Goal: Task Accomplishment & Management: Manage account settings

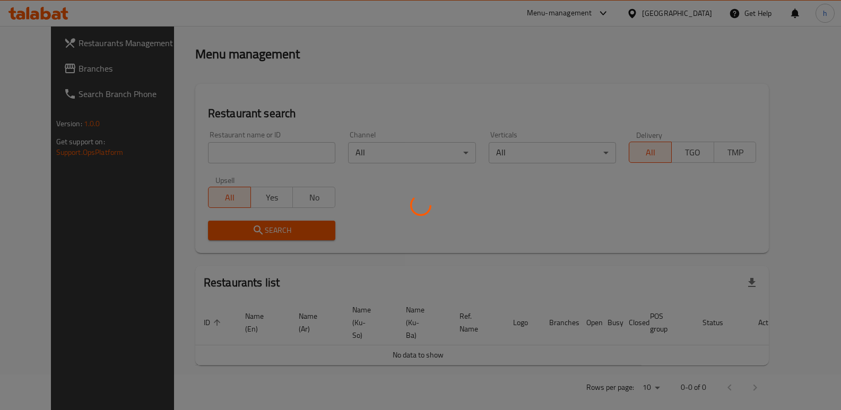
scroll to position [139, 0]
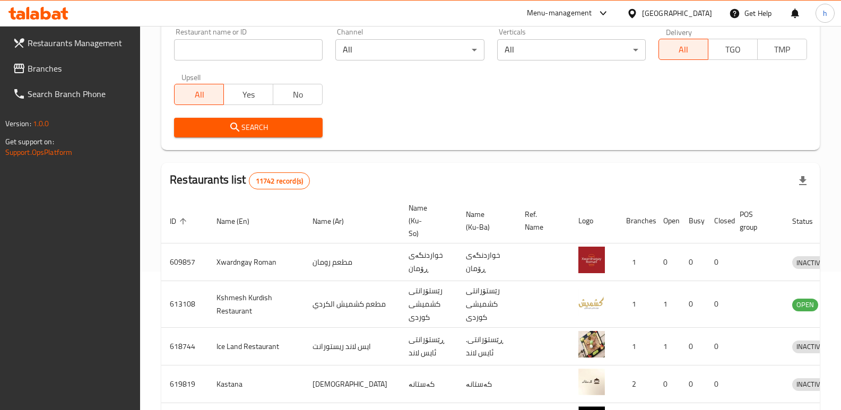
click at [61, 70] on span "Branches" at bounding box center [80, 68] width 105 height 13
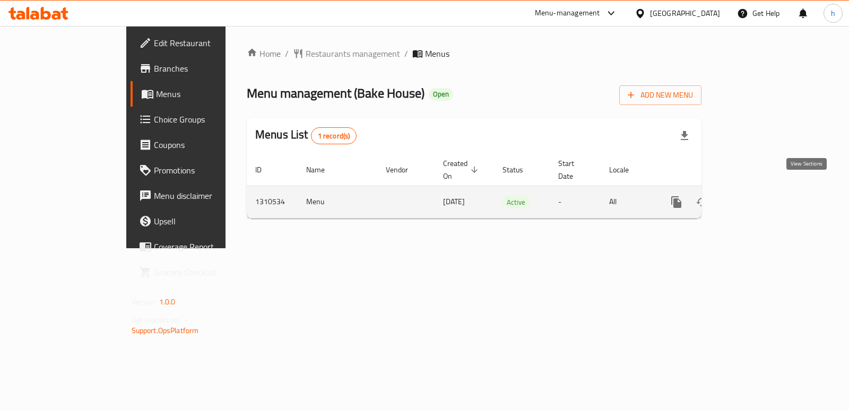
click at [758, 197] on icon "enhanced table" at bounding box center [753, 202] width 10 height 10
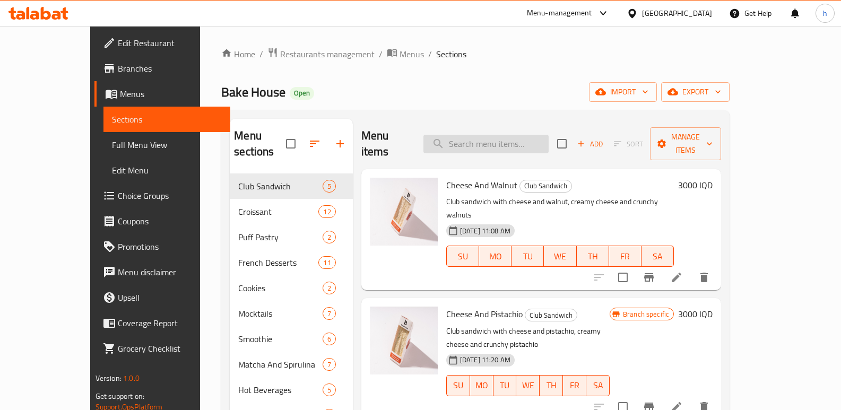
click at [503, 135] on input "search" at bounding box center [486, 144] width 125 height 19
paste input "Cheese And Olive"
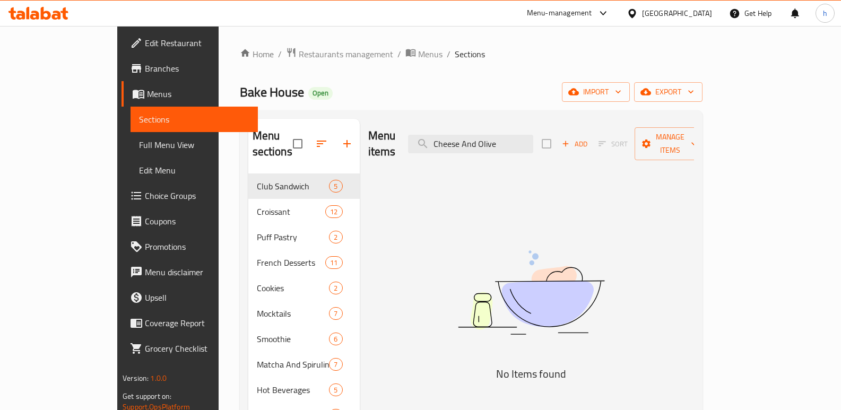
drag, startPoint x: 548, startPoint y: 135, endPoint x: 389, endPoint y: 117, distance: 159.8
click at [407, 121] on div "Menu items Cheese And Olive Add Sort Manage items" at bounding box center [531, 144] width 326 height 50
paste input "Meat Bacon"
type input "Meat Bacon"
drag, startPoint x: 530, startPoint y: 128, endPoint x: 377, endPoint y: 136, distance: 152.5
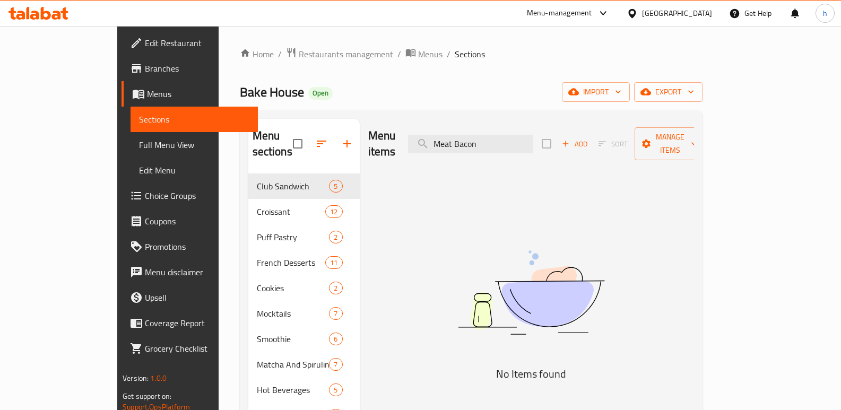
click at [378, 136] on div "Menu items Meat Bacon Add Sort Manage items" at bounding box center [531, 144] width 326 height 50
paste input "Meat Bacon"
type input "Meat Bacon"
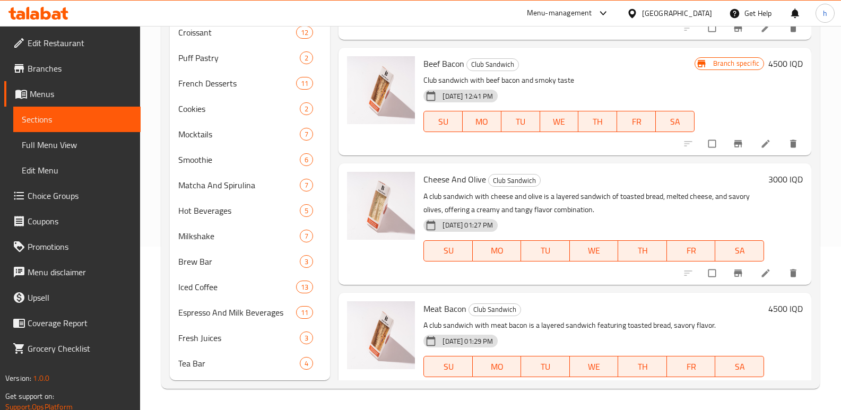
scroll to position [426, 0]
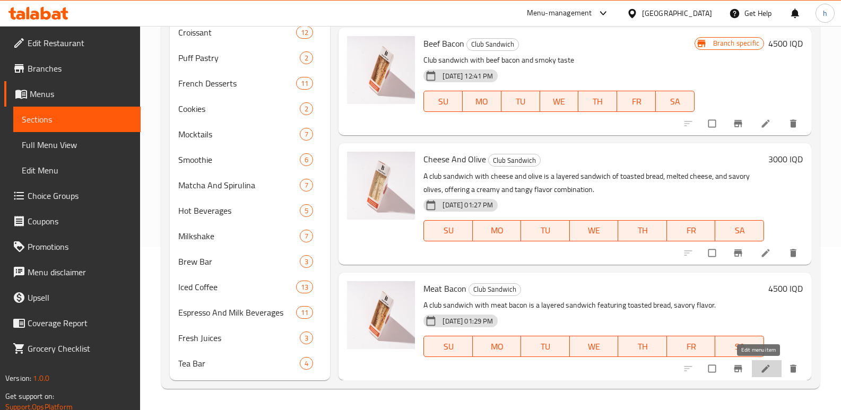
click at [762, 370] on icon at bounding box center [766, 369] width 8 height 8
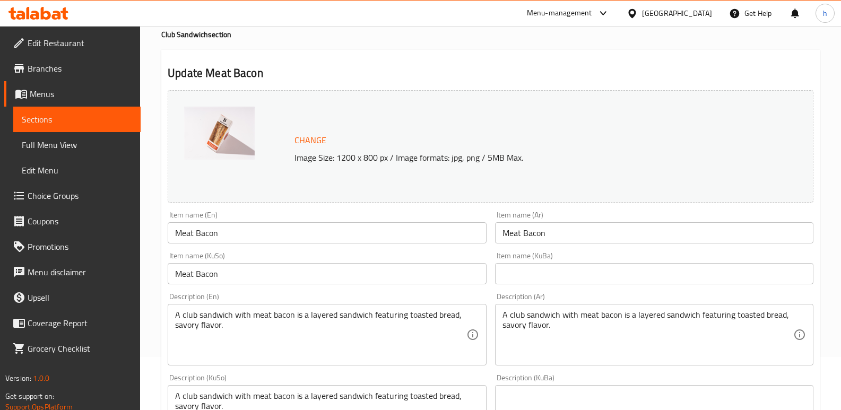
scroll to position [58, 0]
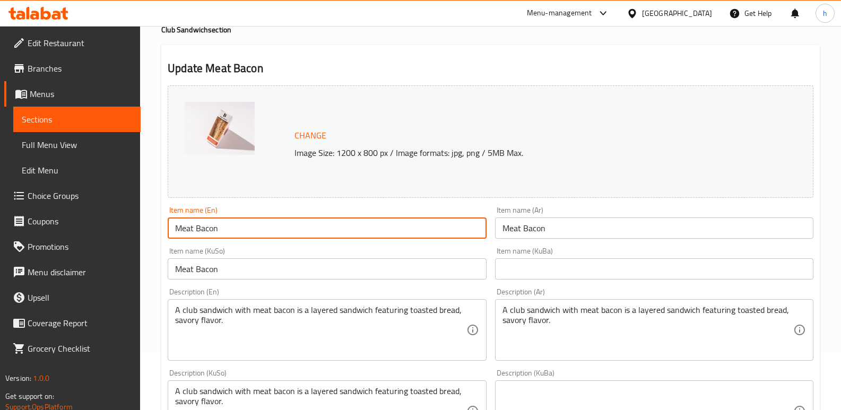
drag, startPoint x: 143, startPoint y: 238, endPoint x: 99, endPoint y: 236, distance: 44.6
click at [101, 236] on div "Edit Restaurant Branches Menus Sections Full Menu View Edit Menu Choice Groups …" at bounding box center [420, 398] width 841 height 861
drag, startPoint x: 521, startPoint y: 234, endPoint x: 388, endPoint y: 228, distance: 132.8
click at [390, 230] on div "Change Image Size: 1200 x 800 px / Image formats: jpg, png / 5MB Max. Item name…" at bounding box center [490, 378] width 654 height 595
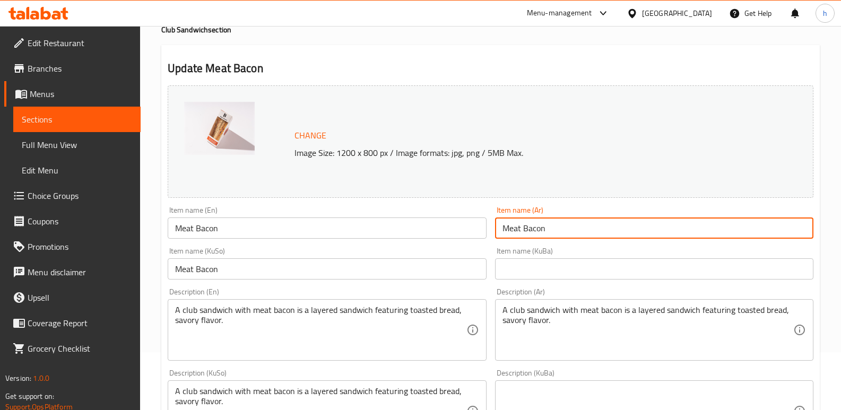
paste input "لحم بقري مقدد"
click at [785, 232] on input "لحم بقري مقدد" at bounding box center [654, 228] width 318 height 21
type input "لحم مقدد"
paste input "گۆشتی مانگا چنراو"
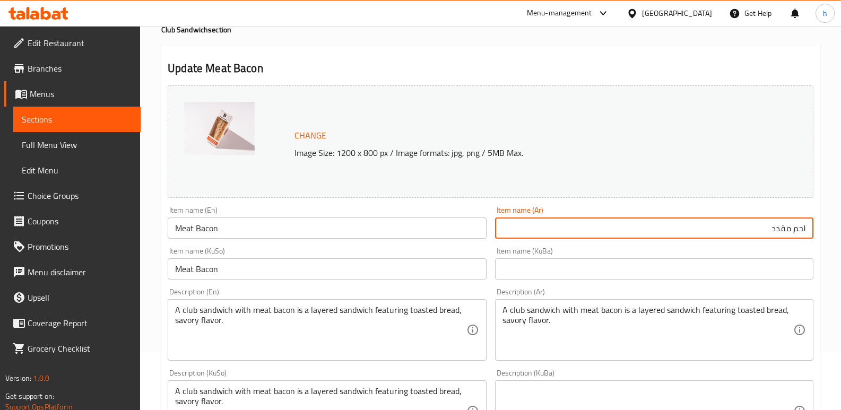
drag, startPoint x: 175, startPoint y: 263, endPoint x: 65, endPoint y: 242, distance: 112.3
click at [65, 242] on div "Edit Restaurant Branches Menus Sections Full Menu View Edit Menu Choice Groups …" at bounding box center [420, 398] width 841 height 861
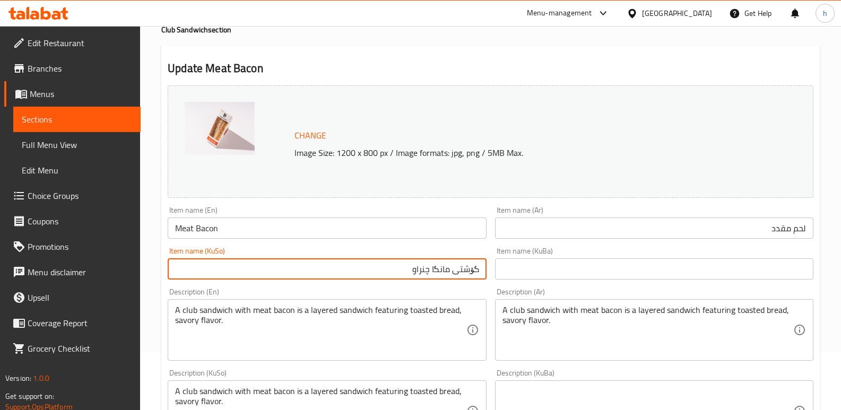
click at [443, 265] on input "گۆشتی مانگا چنراو" at bounding box center [327, 268] width 318 height 21
type input "گۆشتی چنراو"
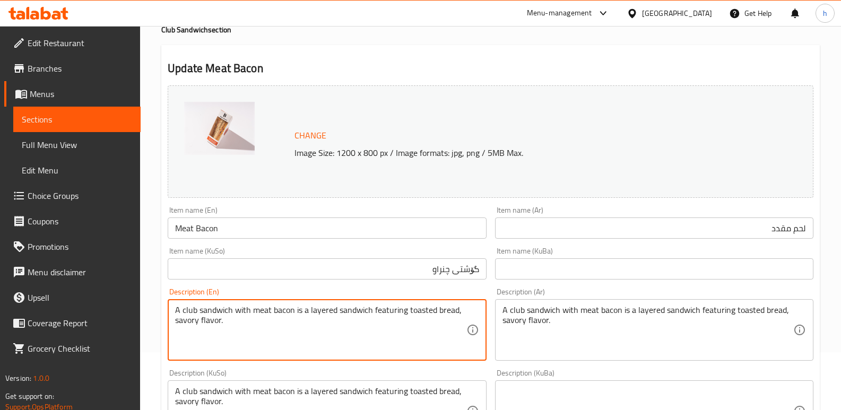
click at [178, 322] on textarea "A club sandwich with meat bacon is a layered sandwich featuring toasted bread, …" at bounding box center [320, 330] width 291 height 50
drag, startPoint x: 237, startPoint y: 326, endPoint x: 150, endPoint y: 312, distance: 88.3
click at [151, 312] on div "Home / Restaurants management / Menus / Sections / item / update Club Sandwich …" at bounding box center [490, 398] width 701 height 861
click at [187, 328] on textarea "A club sandwich with meat bacon is a layered sandwich featuring toasted bread, …" at bounding box center [320, 330] width 291 height 50
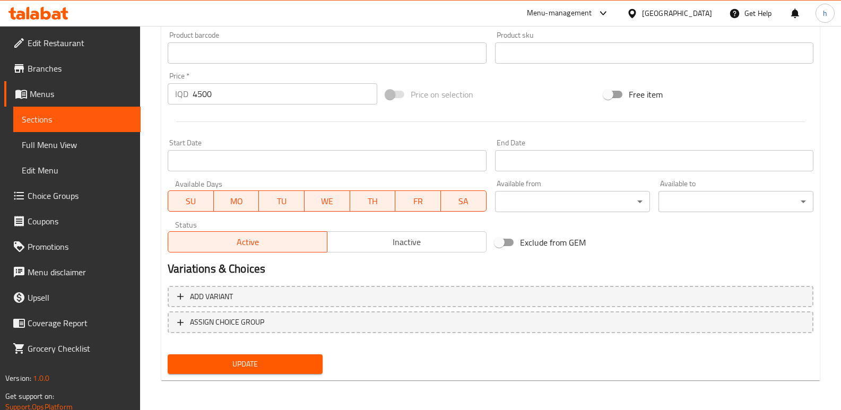
click at [272, 359] on span "Update" at bounding box center [245, 364] width 138 height 13
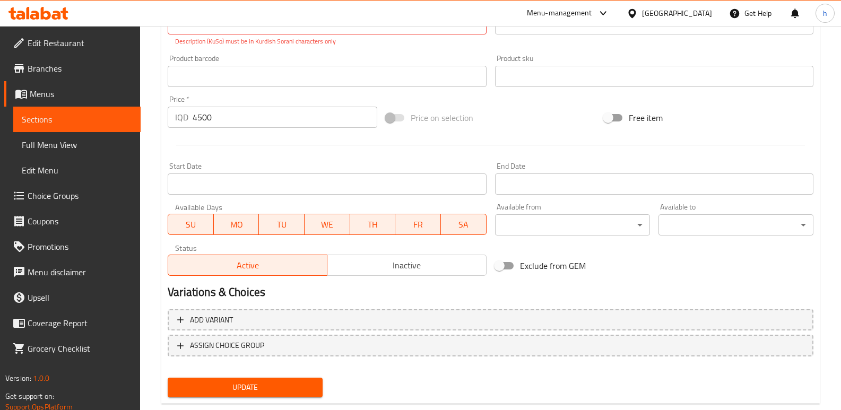
scroll to position [164, 0]
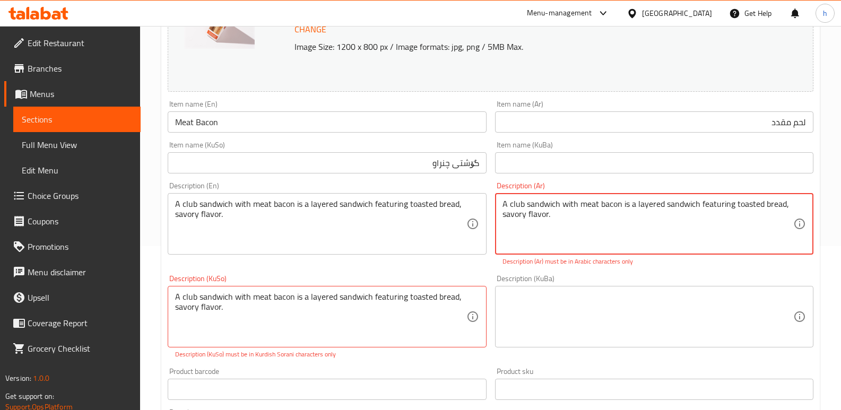
drag, startPoint x: 565, startPoint y: 217, endPoint x: 357, endPoint y: 149, distance: 218.3
click at [357, 149] on div "Change Image Size: 1200 x 800 px / Image formats: jpg, png / 5MB Max. Item name…" at bounding box center [490, 284] width 654 height 618
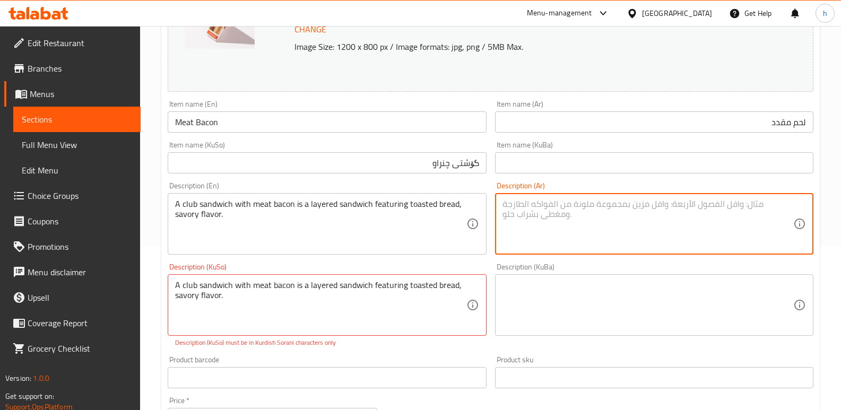
drag, startPoint x: 191, startPoint y: 278, endPoint x: 4, endPoint y: 219, distance: 195.9
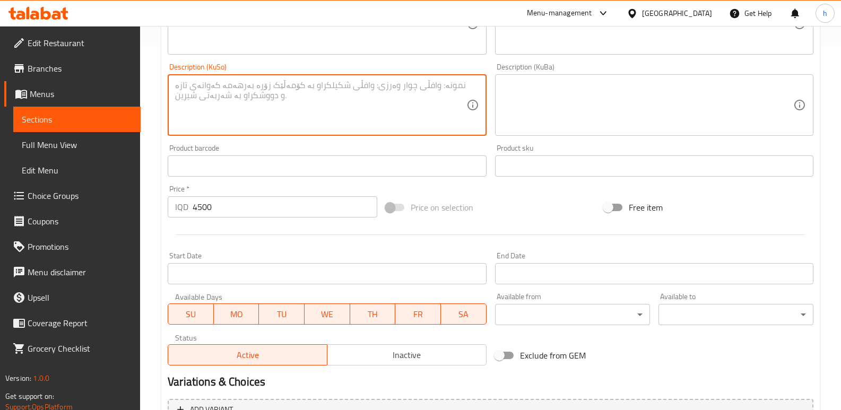
scroll to position [459, 0]
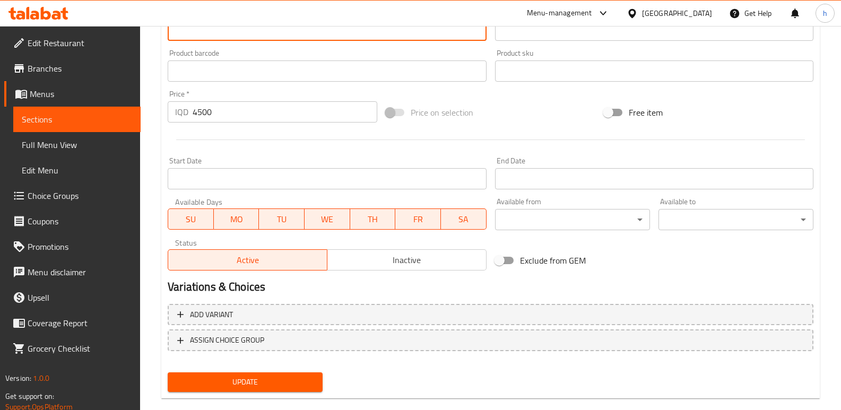
click at [242, 376] on span "Update" at bounding box center [245, 382] width 138 height 13
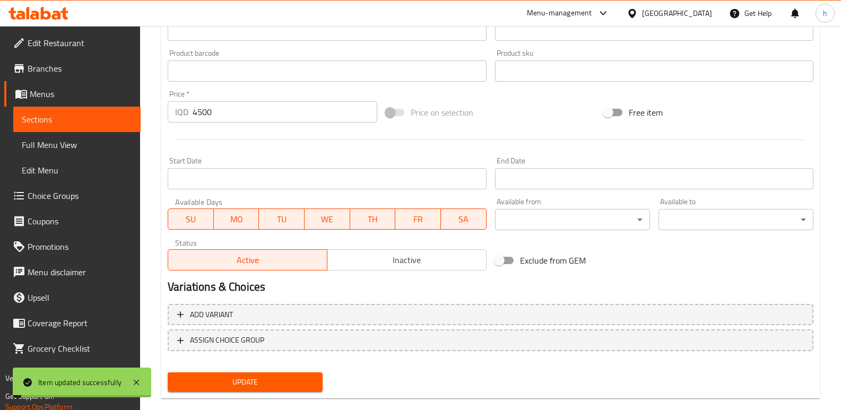
click at [123, 123] on span "Sections" at bounding box center [77, 119] width 110 height 13
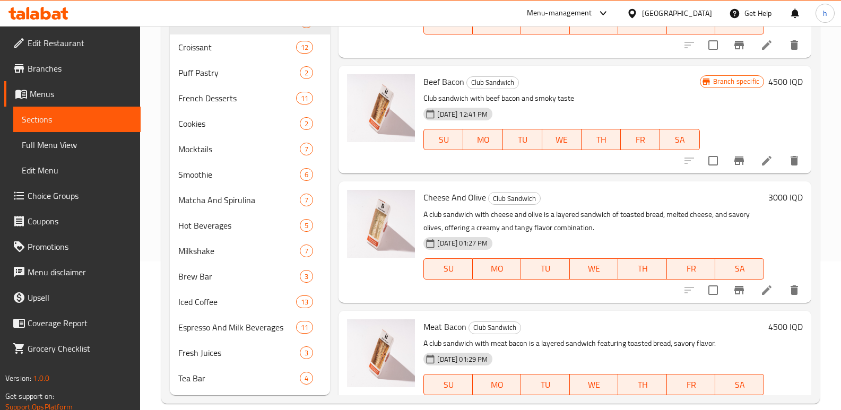
scroll to position [426, 0]
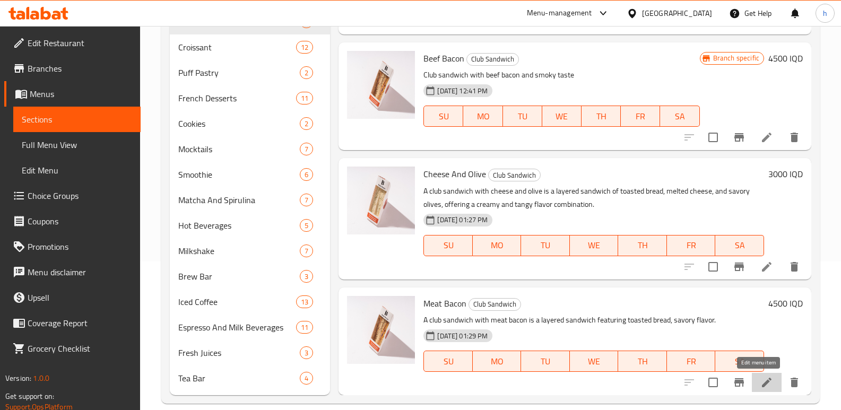
click at [761, 383] on icon at bounding box center [767, 382] width 13 height 13
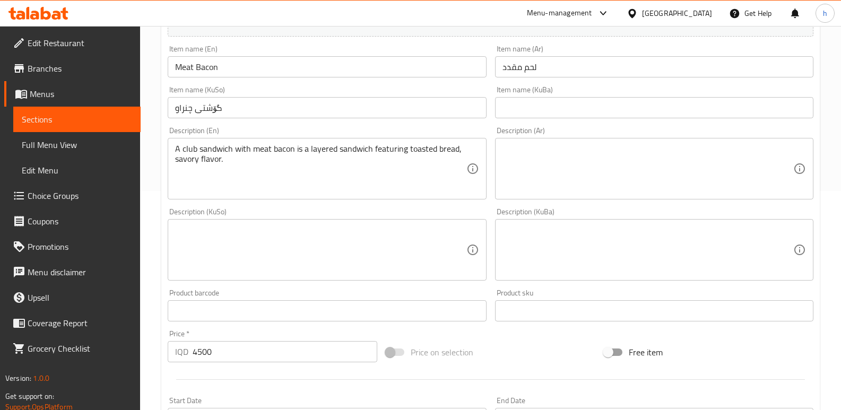
scroll to position [220, 0]
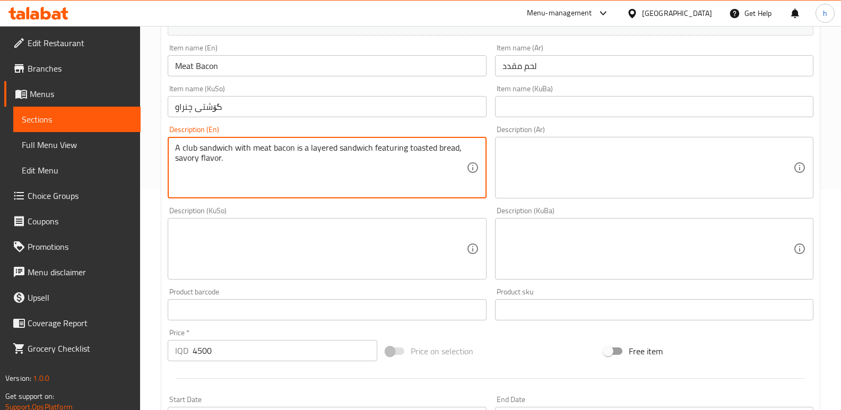
drag, startPoint x: 186, startPoint y: 149, endPoint x: 160, endPoint y: 144, distance: 26.0
drag, startPoint x: 241, startPoint y: 161, endPoint x: 110, endPoint y: 156, distance: 131.2
click at [110, 156] on div "Edit Restaurant Branches Menus Sections Full Menu View Edit Menu Choice Groups …" at bounding box center [420, 236] width 841 height 861
drag, startPoint x: 450, startPoint y: 145, endPoint x: 159, endPoint y: 152, distance: 290.4
click at [159, 152] on div "Home / Restaurants management / Menus / Sections / item / update Club Sandwich …" at bounding box center [490, 236] width 701 height 861
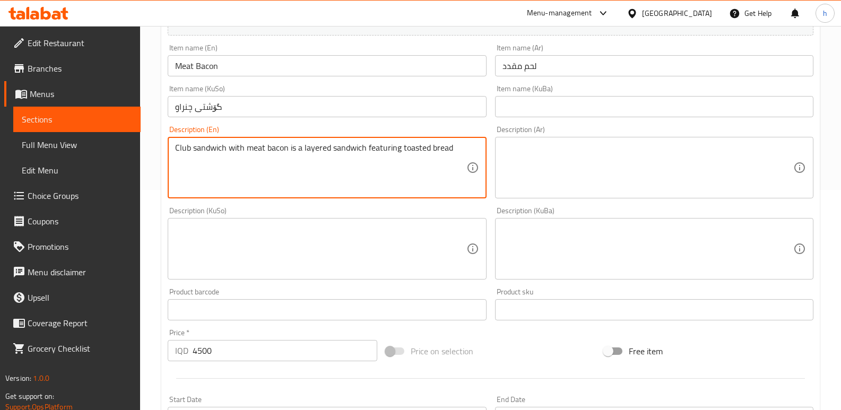
type textarea "Club sandwich with meat bacon is a layered sandwich featuring toasted bread"
click at [106, 118] on span "Sections" at bounding box center [77, 119] width 110 height 13
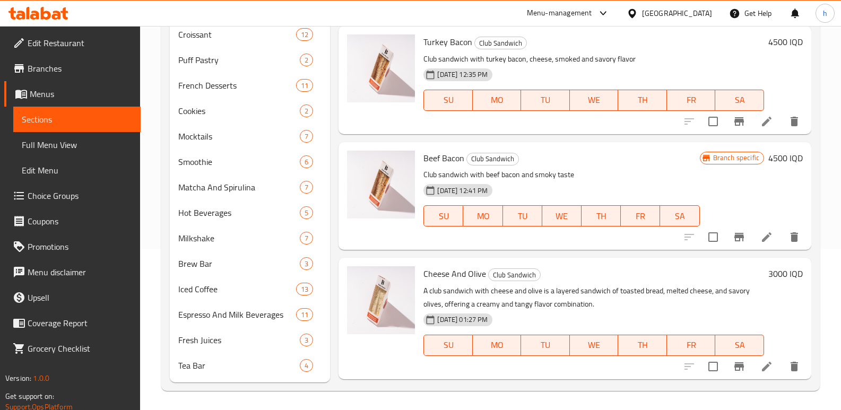
scroll to position [426, 0]
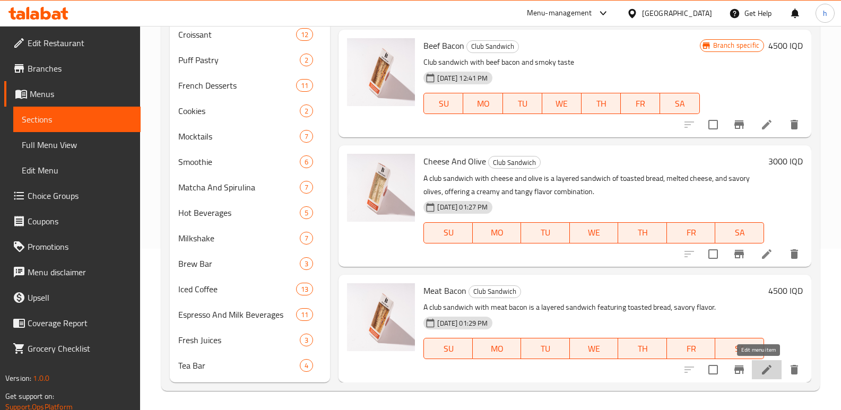
click at [762, 371] on icon at bounding box center [767, 370] width 13 height 13
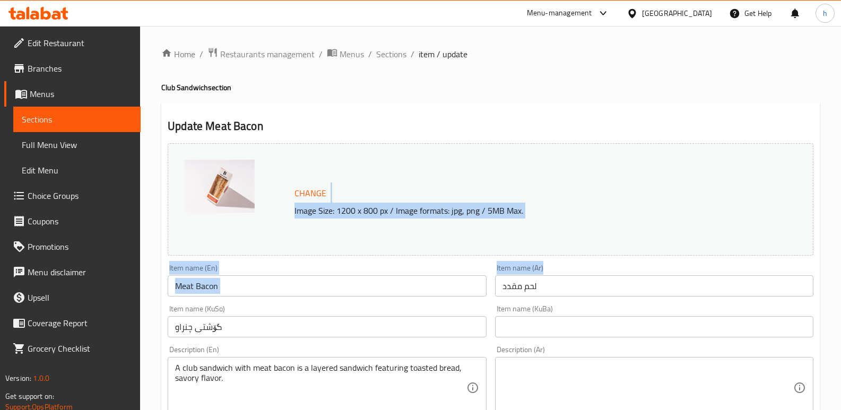
drag, startPoint x: 839, startPoint y: 171, endPoint x: 842, endPoint y: 284, distance: 113.1
click at [841, 284] on html "​ Menu-management Iraq Get Help h Edit Restaurant Branches Menus Sections Full …" at bounding box center [420, 205] width 841 height 410
click at [737, 257] on div "Change Image Size: 1200 x 800 px / Image formats: jpg, png / 5MB Max." at bounding box center [490, 199] width 654 height 121
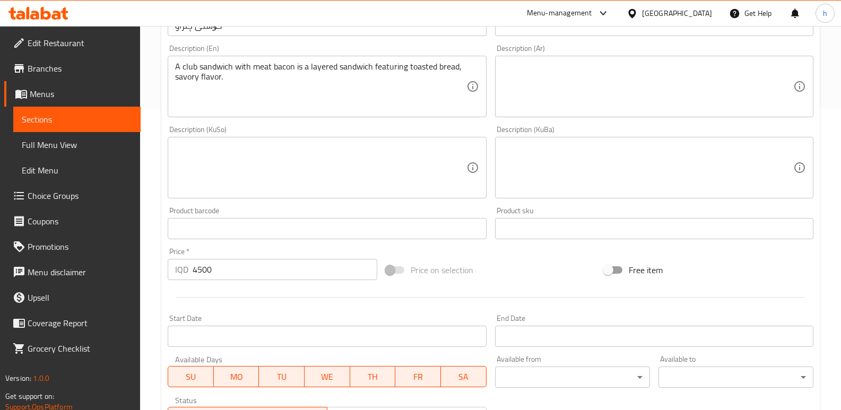
scroll to position [317, 0]
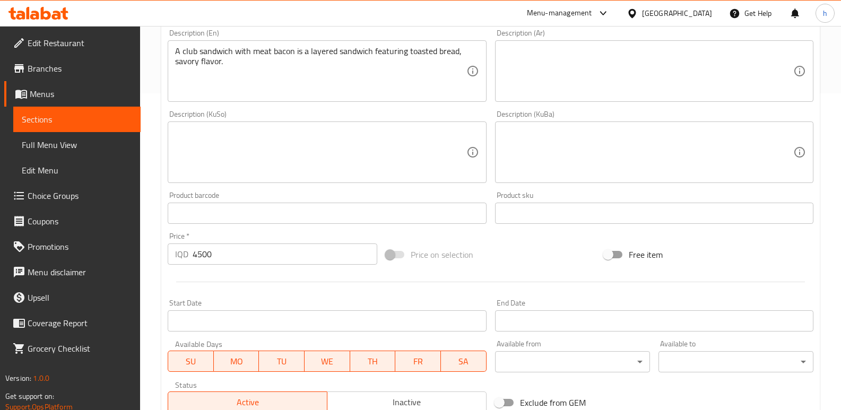
click at [448, 143] on textarea at bounding box center [320, 152] width 291 height 50
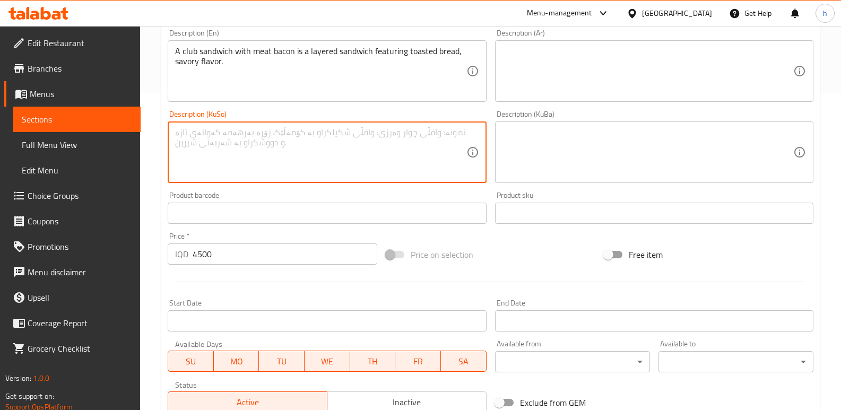
paste textarea "ساندویچی یانە لەگەڵ بیکۆنی گۆشت ساندویچێکی چیندارە کە نانی برژاوی تێدایە"
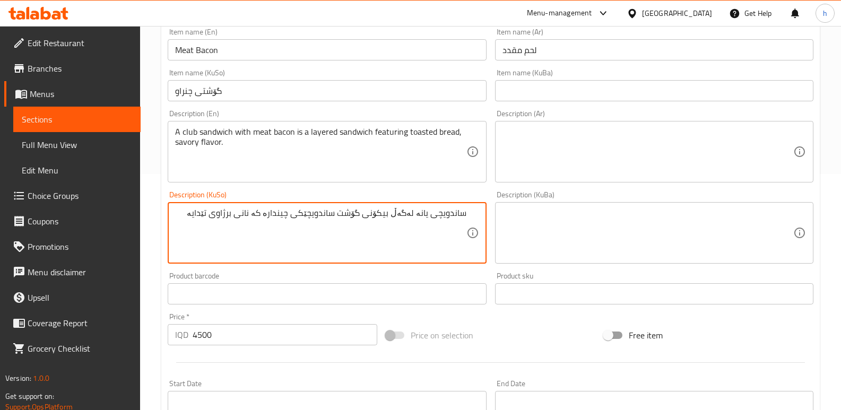
scroll to position [231, 0]
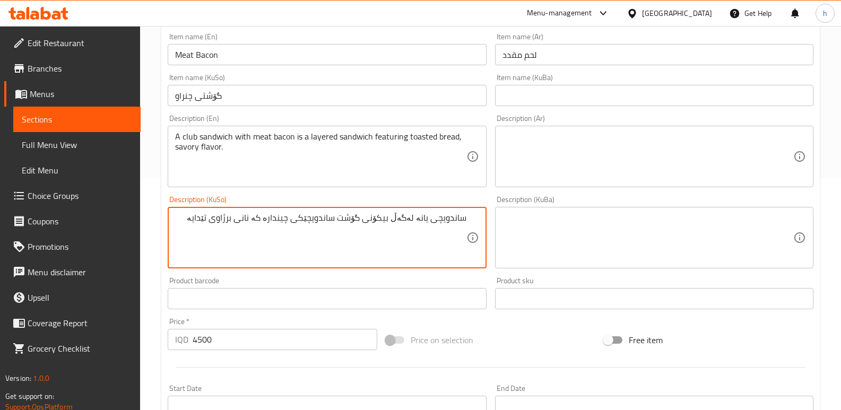
type textarea "ساندویچی یانە لەگەڵ بیکۆنی گۆشت ساندویچێکی چیندارە کە نانی برژاوی تێدایە"
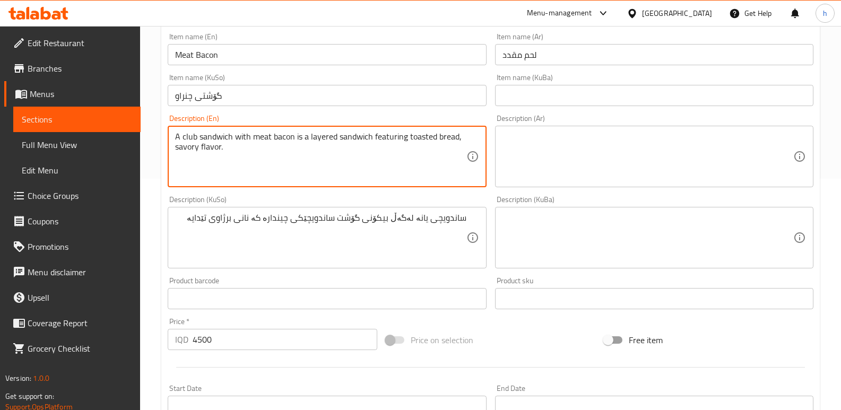
drag, startPoint x: 186, startPoint y: 136, endPoint x: 167, endPoint y: 131, distance: 20.2
type textarea "Club sandwich with meat bacon is a layered sandwich featuring toasted bread, sa…"
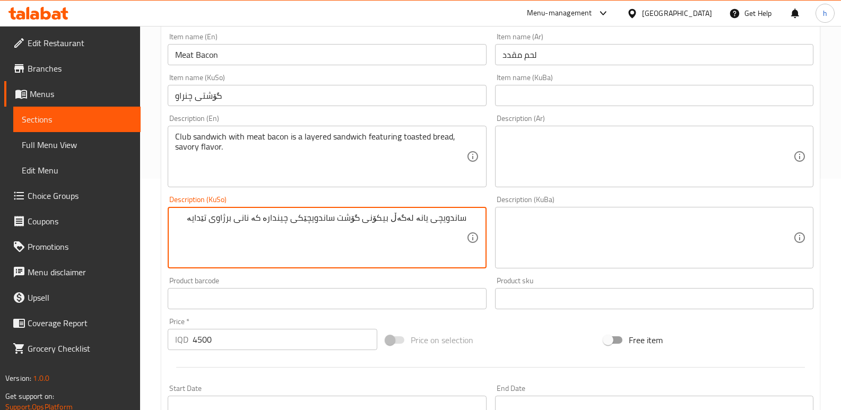
drag, startPoint x: 291, startPoint y: 246, endPoint x: 293, endPoint y: 241, distance: 5.5
click at [425, 219] on textarea "ساندویچی یانە لەگەڵ بیکۆنی گۆشت ساندویچێکی چیندارە کە نانی برژاوی تێدایە" at bounding box center [320, 238] width 291 height 50
click at [383, 217] on textarea "ساندویچی کلەب لەگەڵ بیکۆنی گۆشت ساندویچێکی چیندارە کە نانی برژاوی تێدایە" at bounding box center [320, 238] width 291 height 50
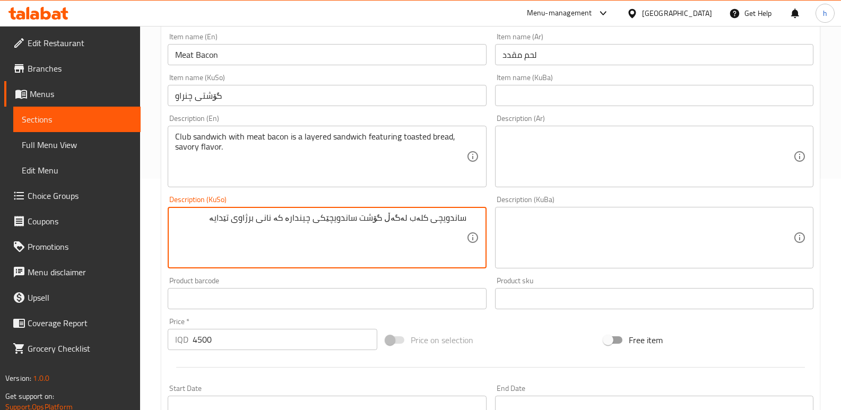
click at [367, 218] on textarea "ساندویچی کلەب لەگەڵ گۆشت ساندویچێکی چیندارە کە نانی برژاوی تێدایە" at bounding box center [320, 238] width 291 height 50
click at [185, 97] on input "گۆشتی چنراو" at bounding box center [327, 95] width 318 height 21
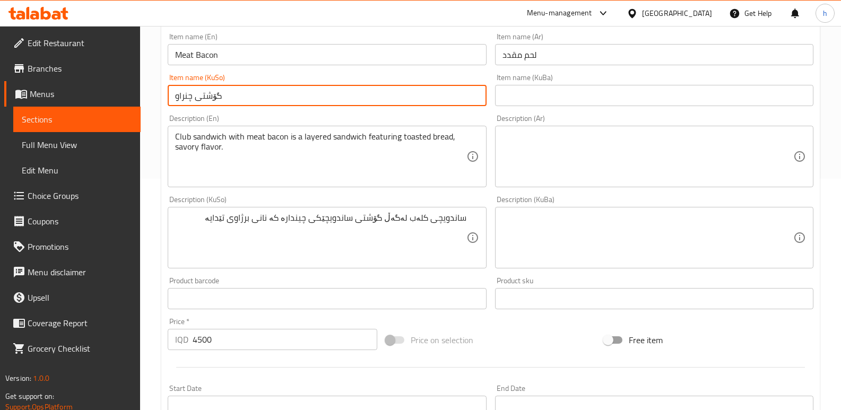
click at [184, 96] on input "گۆشتی چنراو" at bounding box center [327, 95] width 318 height 21
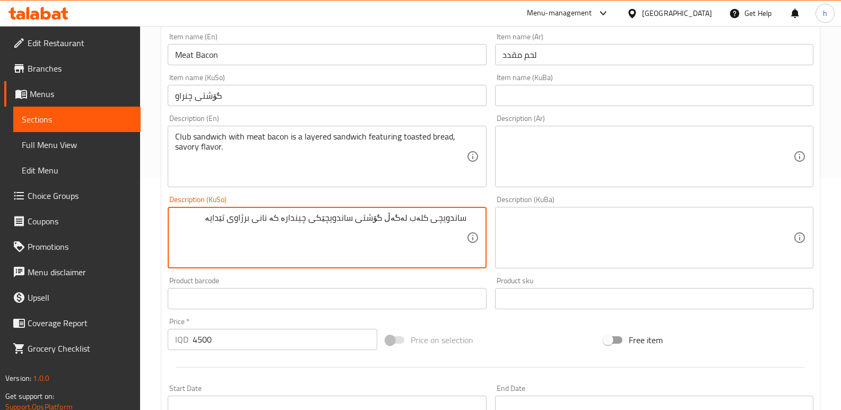
paste textarea "چنراو"
click at [305, 219] on textarea "ساندویچی کلەب لەگەڵ گۆشتی چنراو ساندویچێکی چیندارە کە نانی برژاوی تێدایە" at bounding box center [320, 238] width 291 height 50
click at [297, 220] on textarea "ساندویچی کلەب لەگەڵ گۆشتی چنراو ساندویچی چیندارە کە نانی برژاوی تێدایە" at bounding box center [320, 238] width 291 height 50
click at [339, 218] on textarea "ساندویچی کلەب لەگەڵ گۆشتی چنراو ساندویچی چیندارە کە نانی برژاوی تێدایە" at bounding box center [320, 238] width 291 height 50
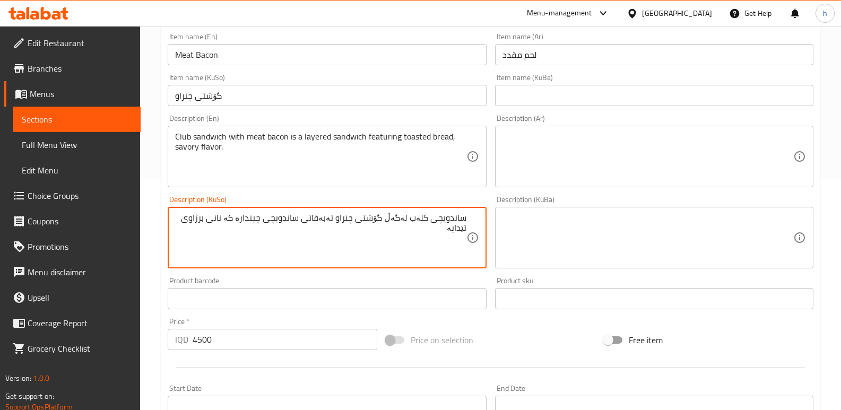
click at [262, 219] on textarea "ساندویچی کلەب لەگەڵ گۆشتی چنراو تەبەقاتی ساندویچی چیندارە کە نانی برژاوی تێدایە" at bounding box center [320, 238] width 291 height 50
type textarea "ساندویچی کلەب لەگەڵ گۆشتی چنراو تەبەقاتی ساندویچی کە نانی برژاوی تێدایە"
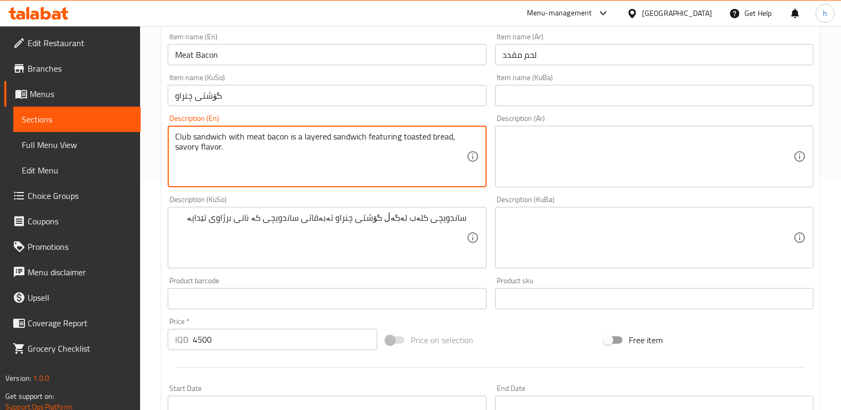
drag, startPoint x: 224, startPoint y: 148, endPoint x: 172, endPoint y: 149, distance: 52.0
type textarea "Club sandwich with meat bacon is a layered sandwich featuring toasted bread"
click at [673, 185] on div "Description (Ar)" at bounding box center [654, 157] width 318 height 62
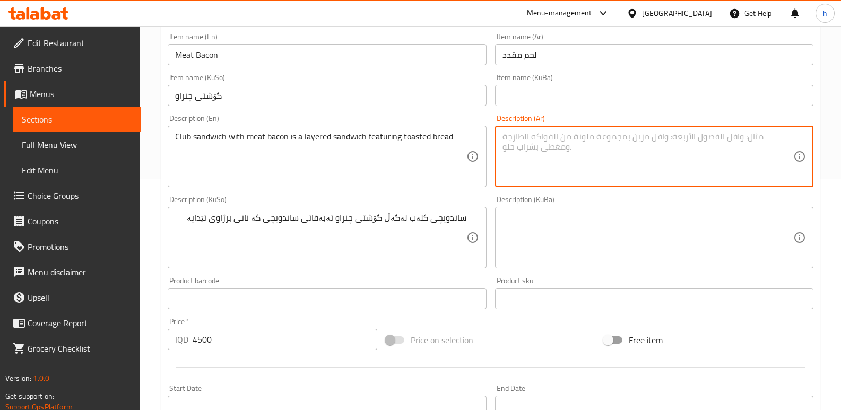
paste textarea "ساندويتش كلوب مع لحم مقدد هو ساندويتش متعدد الطبقات يحتوي على خبز محمص"
click at [682, 141] on textarea "ساندويتش كلوب مع لحم مقدد هو ساندويتش متعدد الطبقات يحتوي على خبز محمص" at bounding box center [648, 157] width 291 height 50
click at [606, 135] on textarea "ساندويتش كلوب مع لحم مقدد هو ساندويتش متعدد الطبقات يحتوي على خبز محمص" at bounding box center [648, 157] width 291 height 50
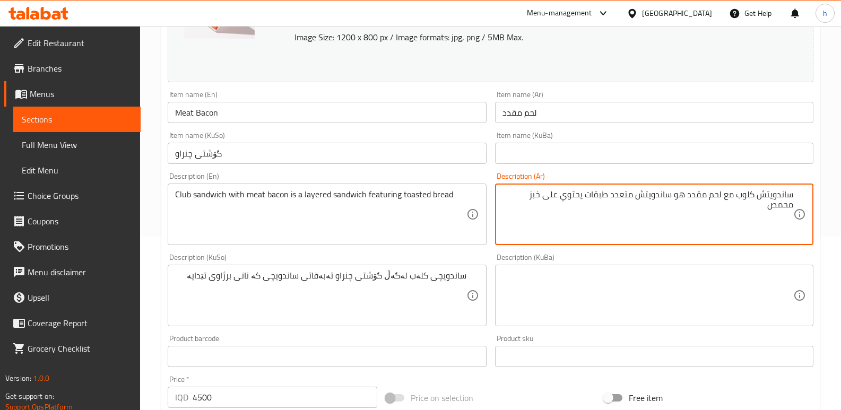
scroll to position [144, 0]
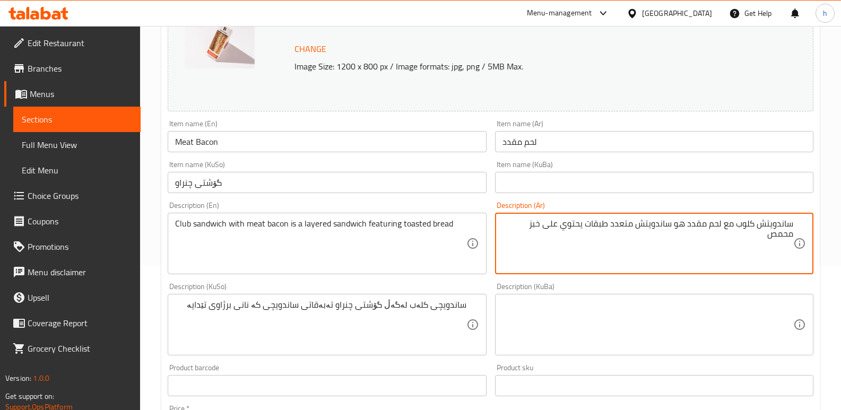
type textarea "ساندويتش كلوب مع لحم مقدد هو ساندويتش متعدد طبقات يحتوي على خبز محمص"
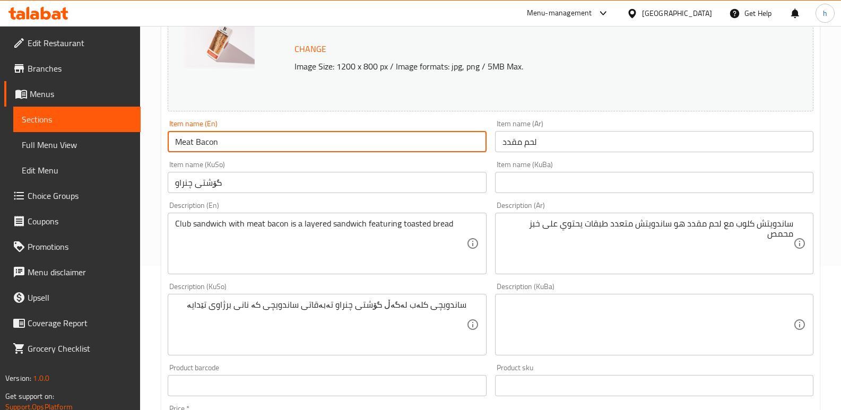
drag, startPoint x: 213, startPoint y: 140, endPoint x: 141, endPoint y: 136, distance: 72.8
click at [141, 136] on div "Home / Restaurants management / Menus / Sections / item / update Club Sandwich …" at bounding box center [490, 312] width 701 height 861
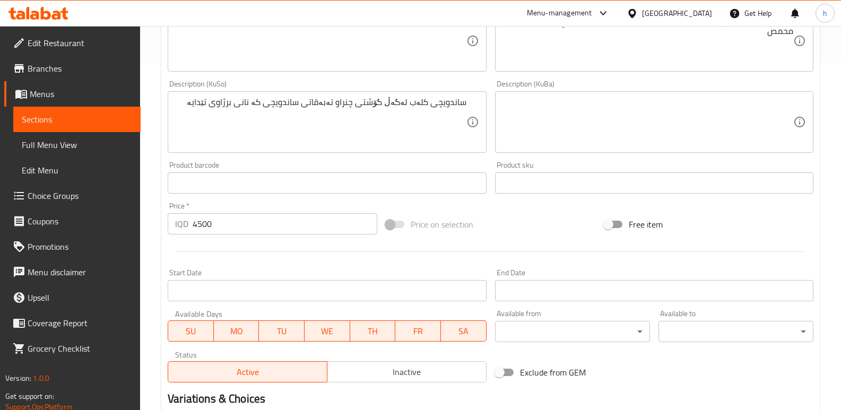
scroll to position [477, 0]
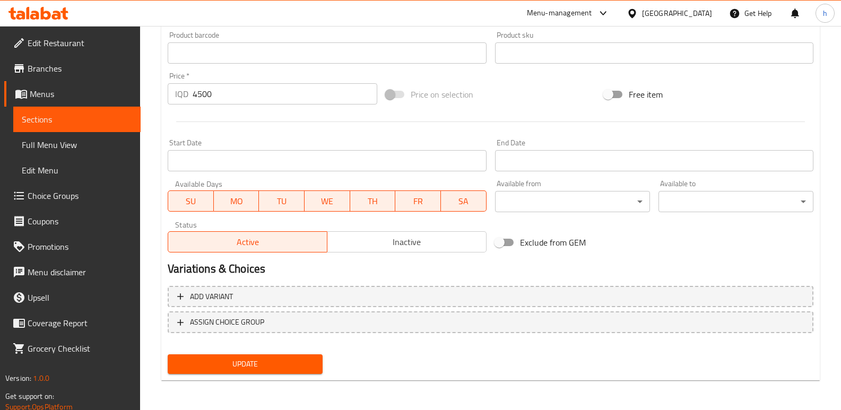
click at [286, 362] on span "Update" at bounding box center [245, 364] width 138 height 13
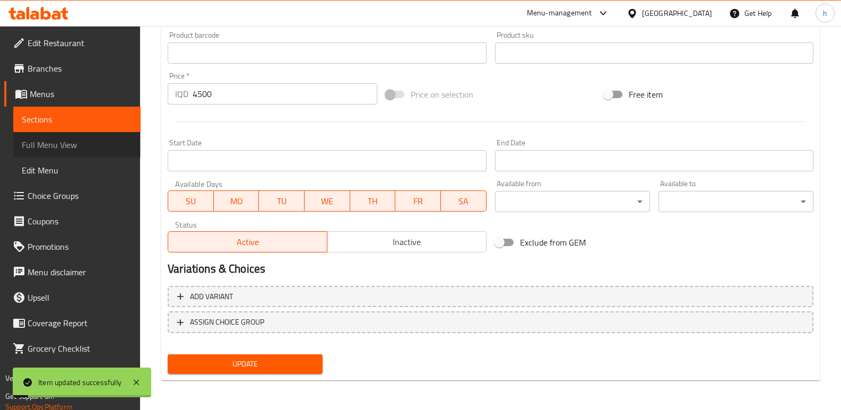
click at [87, 151] on span "Full Menu View" at bounding box center [77, 145] width 110 height 13
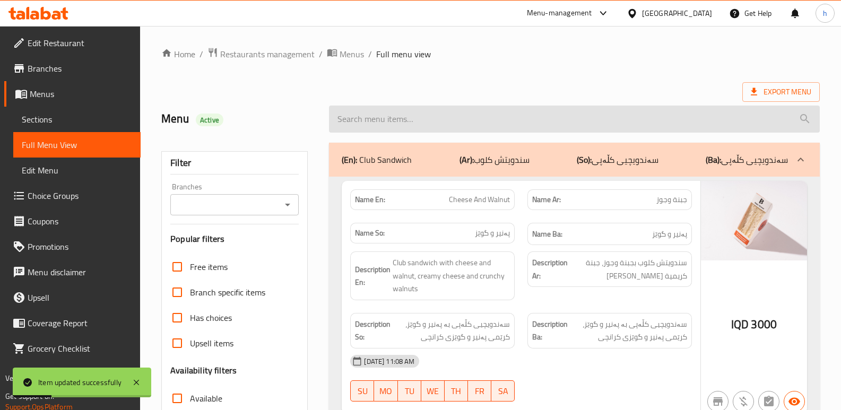
click at [418, 121] on input "search" at bounding box center [574, 119] width 491 height 27
paste input "Meat Bacon"
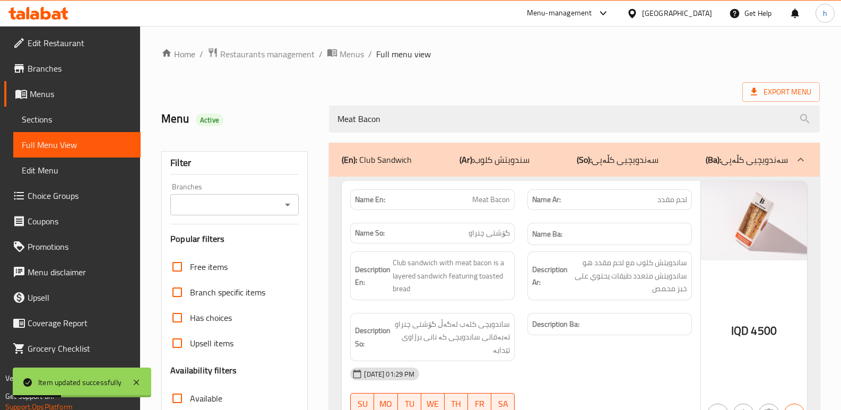
type input "Meat Bacon"
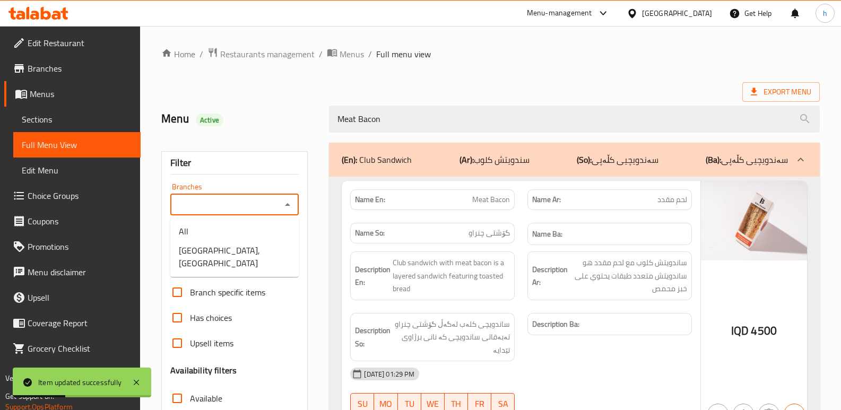
click at [248, 200] on input "Branches" at bounding box center [226, 204] width 105 height 15
click at [240, 253] on span "Bake House, Danya City" at bounding box center [234, 256] width 111 height 25
type input "Bake House, Danya City"
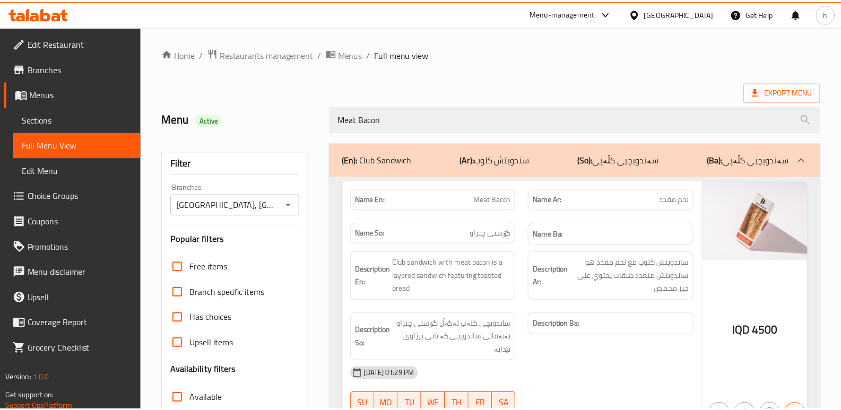
scroll to position [154, 0]
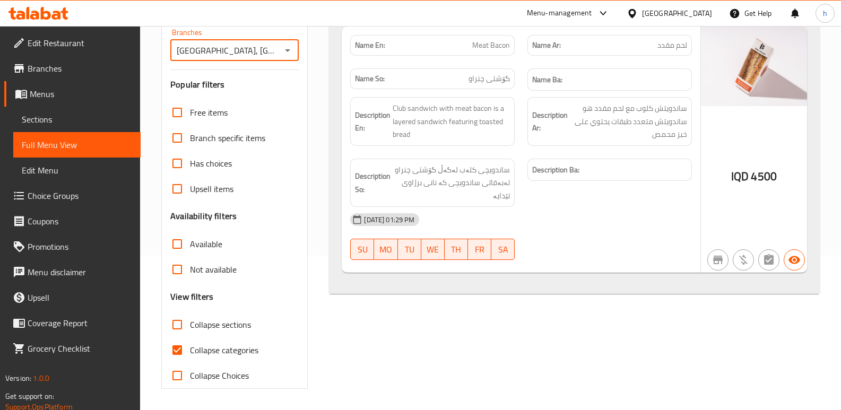
click at [62, 119] on span "Sections" at bounding box center [77, 119] width 110 height 13
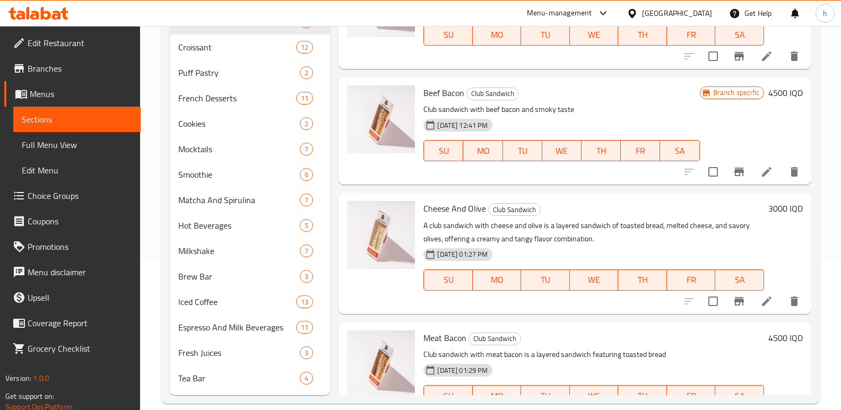
scroll to position [426, 0]
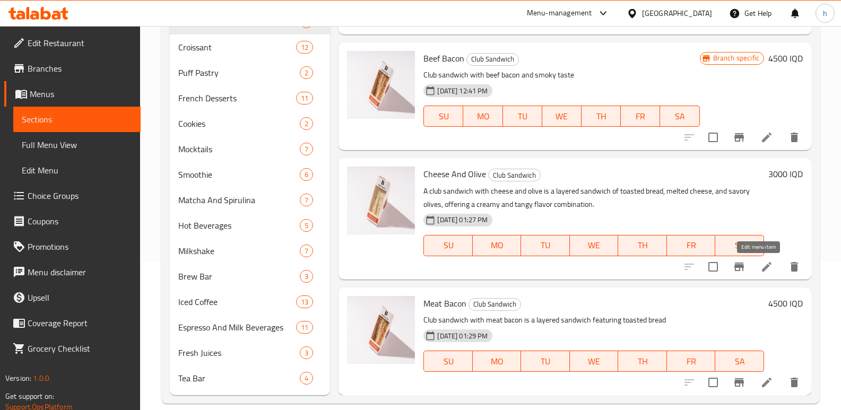
click at [762, 266] on icon at bounding box center [767, 267] width 10 height 10
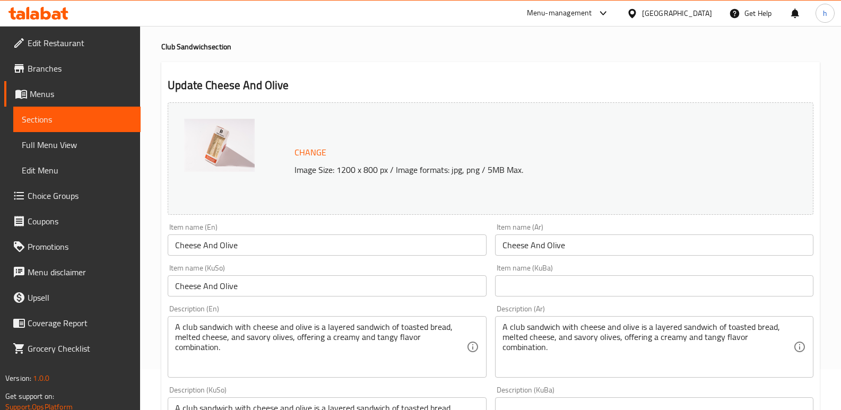
scroll to position [45, 0]
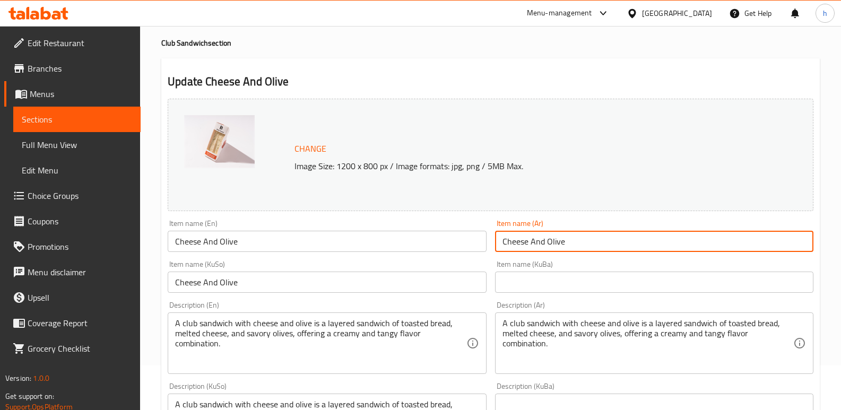
drag, startPoint x: 586, startPoint y: 239, endPoint x: 306, endPoint y: 287, distance: 284.3
click at [310, 290] on div "Change Image Size: 1200 x 800 px / Image formats: jpg, png / 5MB Max. Item name…" at bounding box center [490, 391] width 654 height 595
drag, startPoint x: 257, startPoint y: 285, endPoint x: 0, endPoint y: 292, distance: 257.5
click at [0, 293] on div "Edit Restaurant Branches Menus Sections Full Menu View Edit Menu Choice Groups …" at bounding box center [420, 411] width 841 height 861
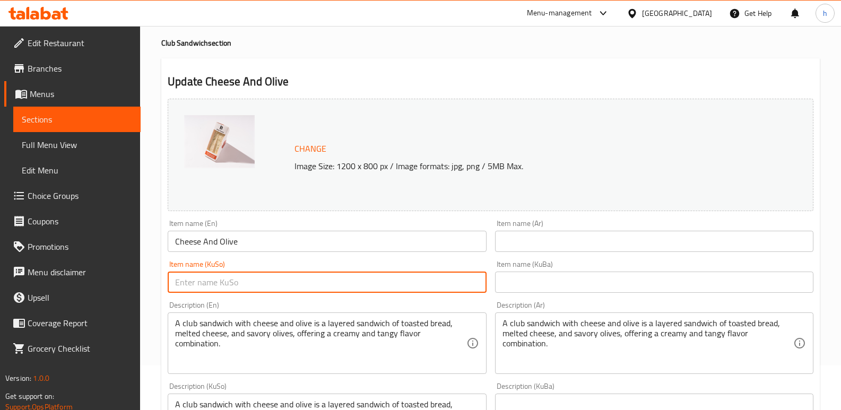
scroll to position [116, 0]
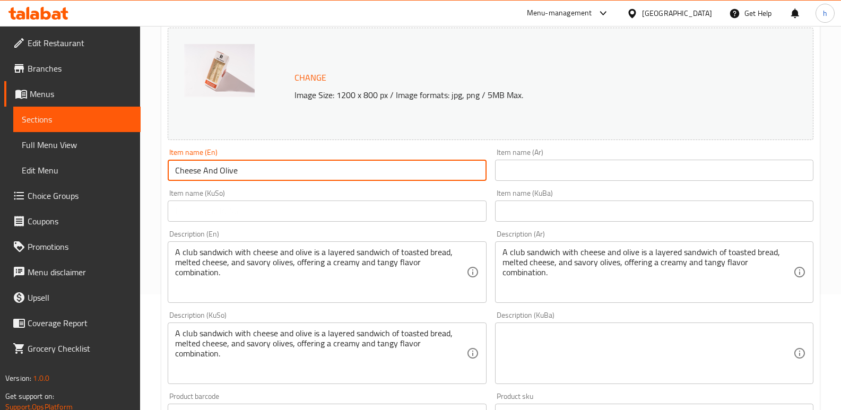
drag, startPoint x: 245, startPoint y: 169, endPoint x: 85, endPoint y: 151, distance: 160.8
click at [98, 155] on div "Edit Restaurant Branches Menus Sections Full Menu View Edit Menu Choice Groups …" at bounding box center [420, 340] width 841 height 861
click at [583, 172] on input "text" at bounding box center [654, 170] width 318 height 21
paste input "الجبن والزيتون"
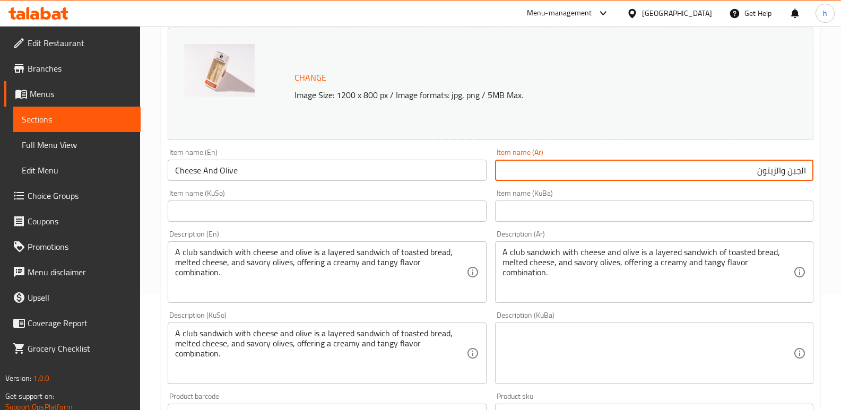
click at [800, 168] on input "الجبن والزيتون" at bounding box center [654, 170] width 318 height 21
click at [783, 170] on input "جبن والزيتون" at bounding box center [654, 170] width 318 height 21
type input "جبن وزيتون"
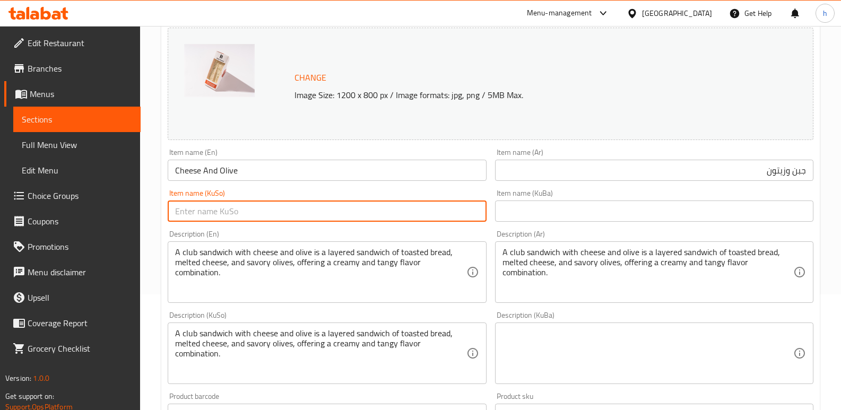
click at [470, 213] on input "text" at bounding box center [327, 211] width 318 height 21
type input "پەنیر و زەیتون"
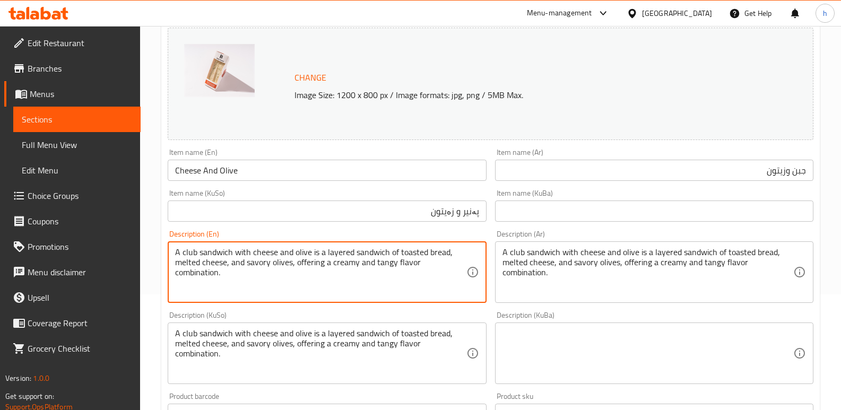
drag, startPoint x: 186, startPoint y: 253, endPoint x: 151, endPoint y: 250, distance: 34.6
click at [289, 252] on textarea "Club sandwich with cheese and olive is a layered sandwich of toasted bread, mel…" at bounding box center [320, 272] width 291 height 50
click at [220, 262] on textarea "Club sandwich with cheese, olive is a layered sandwich of toasted bread, melted…" at bounding box center [320, 272] width 291 height 50
type textarea "Club sandwich with cheese, olive is a layered sandwich of toasted bread, melted…"
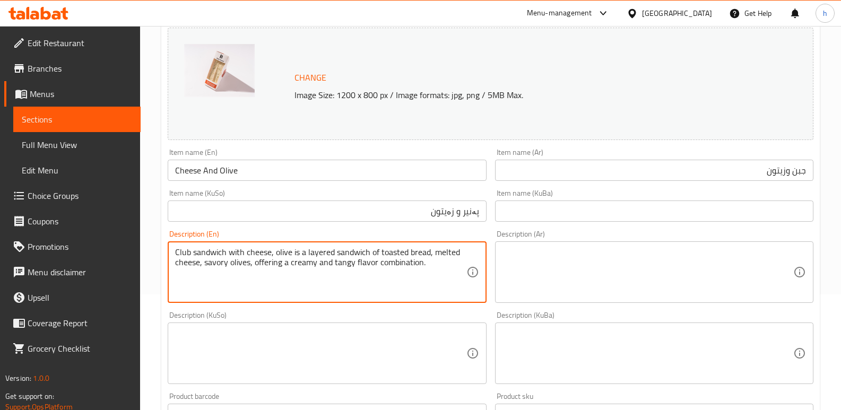
click at [427, 271] on textarea "Club sandwich with cheese, olive is a layered sandwich of toasted bread, melted…" at bounding box center [320, 272] width 291 height 50
drag, startPoint x: 427, startPoint y: 263, endPoint x: 161, endPoint y: 246, distance: 265.9
click at [161, 246] on div "Update Cheese And Olive Change Image Size: 1200 x 800 px / Image formats: jpg, …" at bounding box center [490, 364] width 659 height 755
click at [558, 282] on textarea at bounding box center [648, 272] width 291 height 50
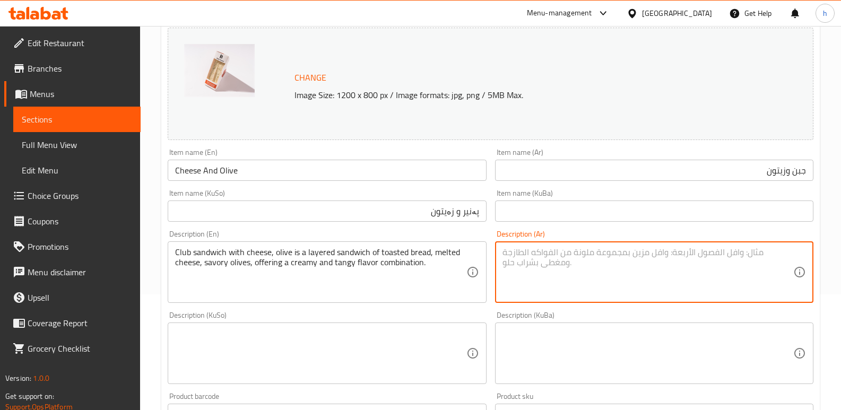
click at [405, 360] on textarea at bounding box center [320, 354] width 291 height 50
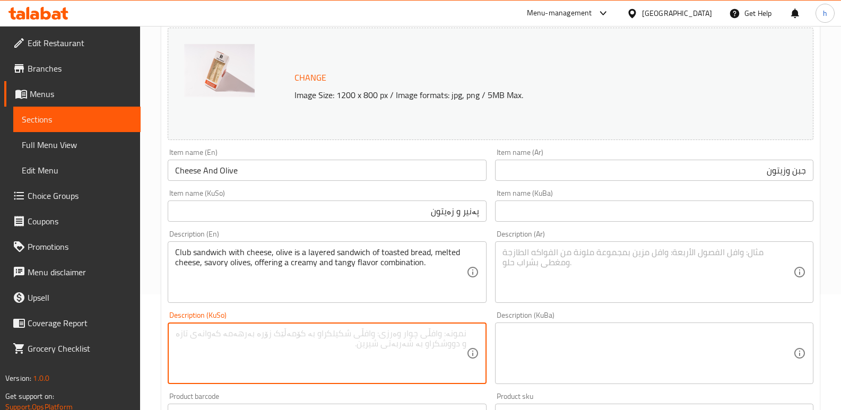
paste textarea "ساندویچی یانە لەگەڵ پەنیر، زەیتون ساندویچێکی چیندارە لە نانێکی برژاو، پەنیری تو…"
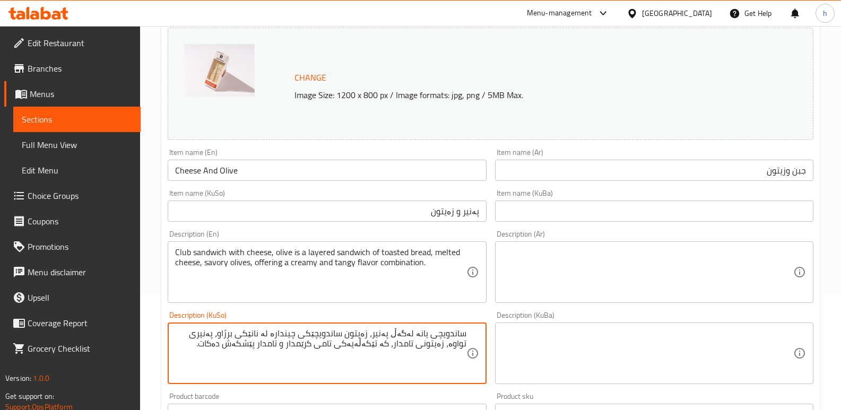
scroll to position [158, 0]
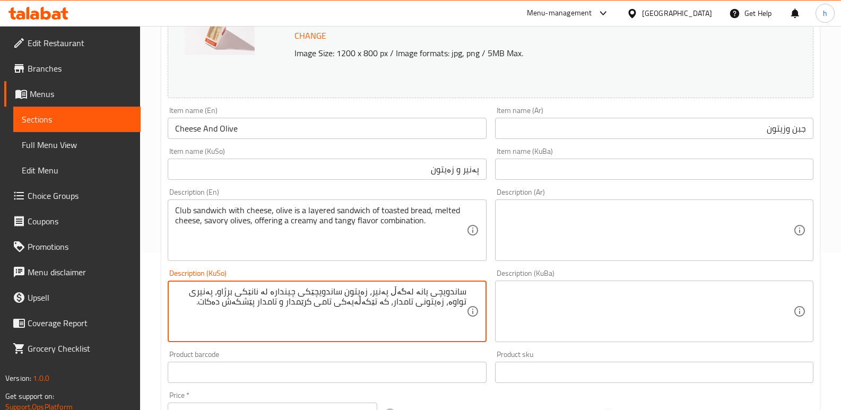
click at [424, 293] on textarea "ساندویچی یانە لەگەڵ پەنیر، زەیتون ساندویچێکی چیندارە لە نانێکی برژاو، پەنیری تو…" at bounding box center [320, 312] width 291 height 50
click at [346, 291] on textarea "ساندویچی کلەب لەگەڵ پەنیر، زەیتون ساندویچێکی چیندارە لە نانێکی برژاو، پەنیری تو…" at bounding box center [320, 312] width 291 height 50
drag, startPoint x: 247, startPoint y: 292, endPoint x: 288, endPoint y: 291, distance: 40.9
click at [288, 291] on textarea "ساندویچی کلەب لەگەڵ پەنیر، زەیتون تەبەقاتی ساندویچێکی چیندارە لە نانێکی برژاو، …" at bounding box center [320, 312] width 291 height 50
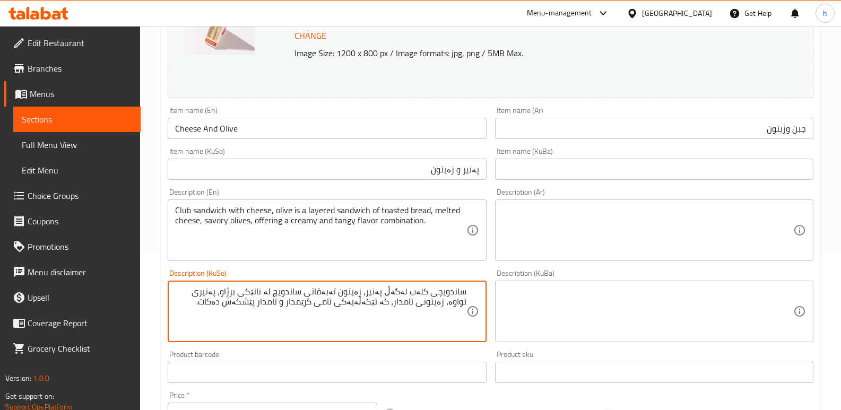
click at [262, 291] on textarea "ساندویچی کلەب لەگەڵ پەنیر، زەیتون تەبەقاتی ساندویچ لە نانێکی برژاو، پەنیری تواو…" at bounding box center [320, 312] width 291 height 50
click at [283, 290] on textarea "ساندویچی کلەب لەگەڵ پەنیر، زەیتون تەبەقاتی ساندویچ لە نانی برژاو، پەنیری تواوە،…" at bounding box center [320, 312] width 291 height 50
drag, startPoint x: 237, startPoint y: 305, endPoint x: 288, endPoint y: 305, distance: 51.5
click at [288, 305] on textarea "ساندویچی کلەب لەگەڵ پەنیر، زەیتون تەبەقاتی ساندویچ بە نانی برژاو، پەنیری تواوە،…" at bounding box center [320, 312] width 291 height 50
click at [248, 303] on textarea "ساندویچی کلەب لەگەڵ پەنیر، زەیتون تەبەقاتی ساندویچ بە نانی برژاو، پەنیری تواوە،…" at bounding box center [320, 312] width 291 height 50
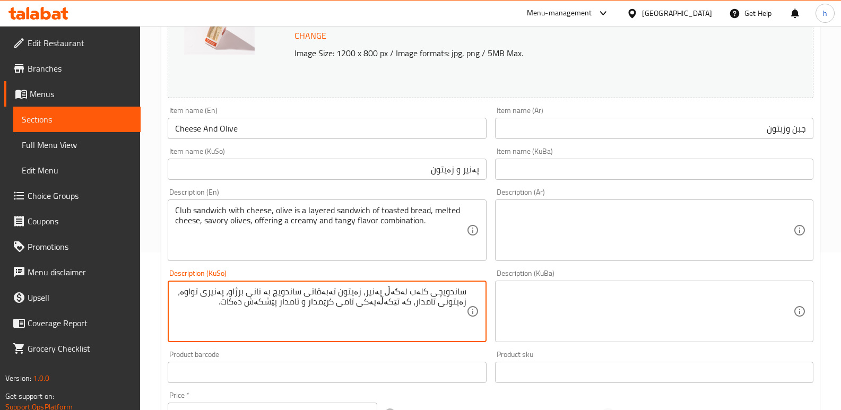
click at [248, 303] on textarea "ساندویچی کلەب لەگەڵ پەنیر، زەیتون تەبەقاتی ساندویچ بە نانی برژاو، پەنیری تواوە،…" at bounding box center [320, 312] width 291 height 50
drag, startPoint x: 234, startPoint y: 304, endPoint x: 289, endPoint y: 304, distance: 54.7
click at [289, 304] on textarea "ساندویچی کلەب لەگەڵ پەنیر، زەیتون تەبەقاتی ساندویچ بە نانی برژاو، پەنیری تواوە،…" at bounding box center [320, 312] width 291 height 50
click at [411, 300] on textarea "ساندویچی کلەب لەگەڵ پەنیر، زەیتون تەبەقاتی ساندویچ بە نانی برژاو، پەنیری تواوە،…" at bounding box center [320, 312] width 291 height 50
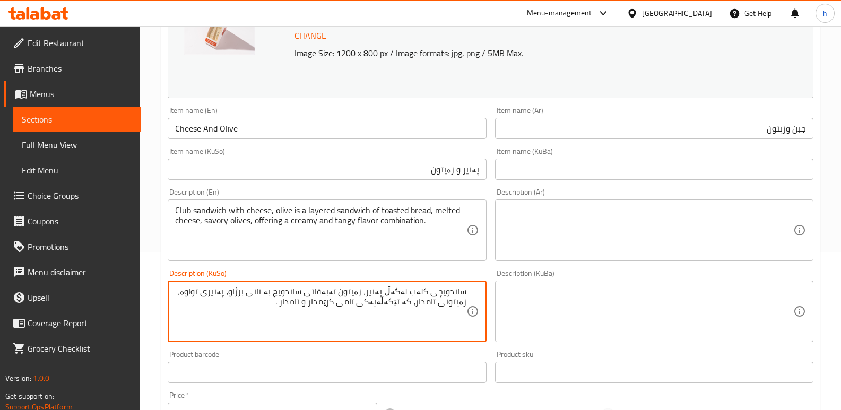
click at [411, 300] on textarea "ساندویچی کلەب لەگەڵ پەنیر، زەیتون تەبەقاتی ساندویچ بە نانی برژاو، پەنیری تواوە،…" at bounding box center [320, 312] width 291 height 50
paste textarea "پێشکەش دەکرێت"
click at [368, 304] on textarea "ساندویچی کلەب لەگەڵ پەنیر، زەیتون تەبەقاتی ساندویچ بە نانی برژاو، پەنیری تواوە،…" at bounding box center [320, 312] width 291 height 50
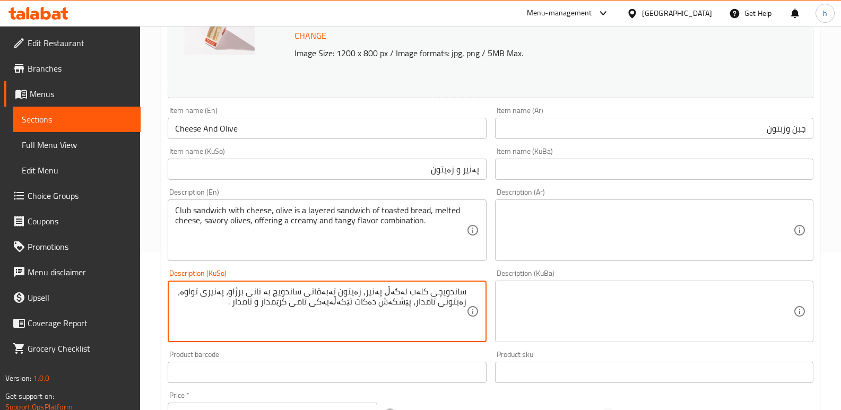
drag, startPoint x: 362, startPoint y: 303, endPoint x: 414, endPoint y: 305, distance: 51.5
click at [414, 305] on textarea "ساندویچی کلەب لەگەڵ پەنیر، زەیتون تەبەقاتی ساندویچ بە نانی برژاو، پەنیری تواوە،…" at bounding box center [320, 312] width 291 height 50
drag, startPoint x: 297, startPoint y: 304, endPoint x: 415, endPoint y: 307, distance: 118.4
click at [415, 307] on textarea "ساندویچی کلەب لەگەڵ پەنیر، زەیتون تەبەقاتی ساندویچ بە نانی برژاو، پەنیری تواوە،…" at bounding box center [320, 312] width 291 height 50
click at [408, 321] on textarea "ساندویچی کلەب لەگەڵ پەنیر، زەیتون تەبەقاتی ساندویچ بە نانی برژاو، پەنیری تواوە،…" at bounding box center [320, 312] width 291 height 50
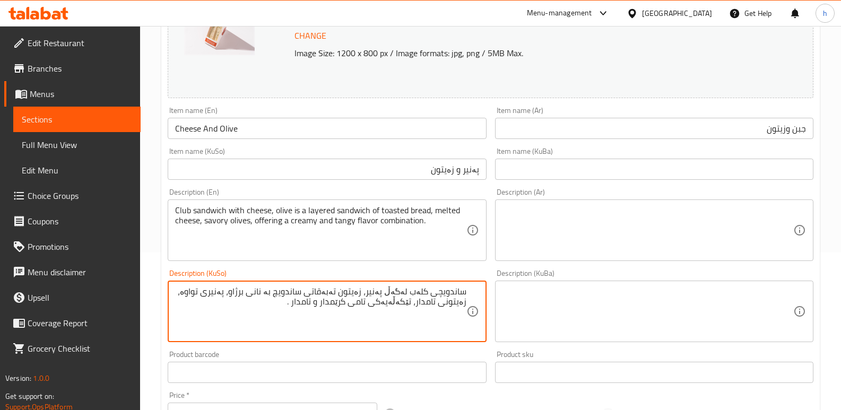
click at [386, 305] on textarea "ساندویچی کلەب لەگەڵ پەنیر، زەیتون تەبەقاتی ساندویچ بە نانی برژاو، پەنیری تواوە،…" at bounding box center [320, 312] width 291 height 50
click at [311, 305] on textarea "ساندویچی کلەب لەگەڵ پەنیر، زەیتون تەبەقاتی ساندویچ بە نانی برژاو، پەنیری تواوە،…" at bounding box center [320, 312] width 291 height 50
paste textarea "پێشکەش دەکات"
type textarea "ساندویچی کلەب لەگەڵ پەنیر، زەیتون تەبەقاتی ساندویچ بە نانی برژاو، پەنیری تواوە،…"
click at [594, 237] on textarea at bounding box center [648, 230] width 291 height 50
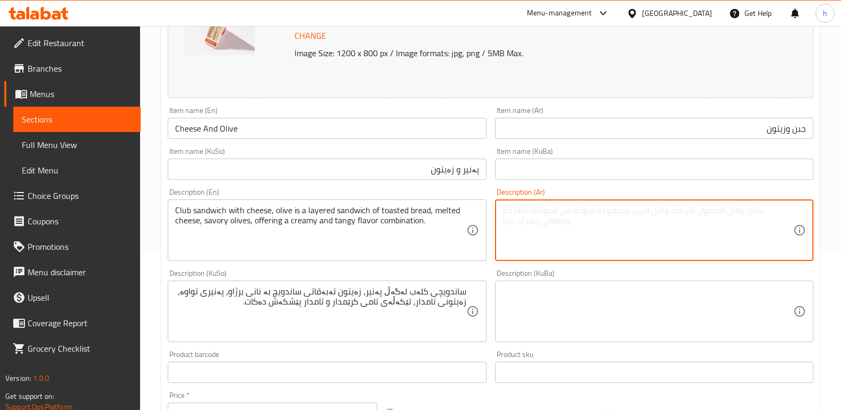
paste textarea "ساندويتش كلوب بالجبن والزيتون هو ساندويتش متعدد الطبقات من الخبز المحمص والجبن …"
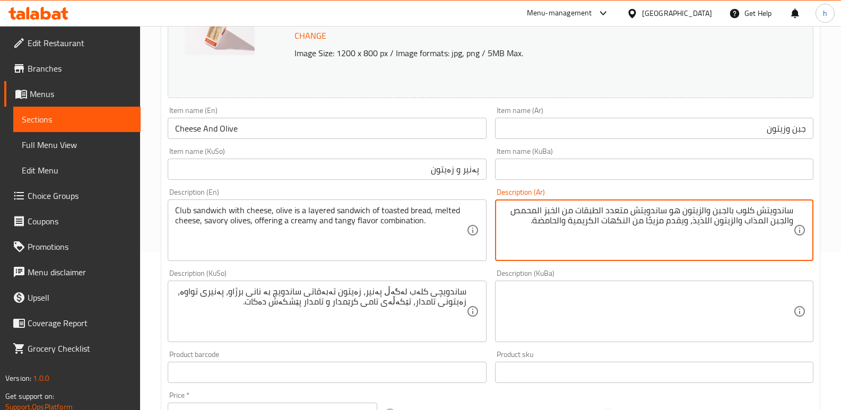
drag, startPoint x: 703, startPoint y: 210, endPoint x: 722, endPoint y: 228, distance: 26.7
click at [703, 210] on textarea "ساندويتش كلوب بالجبن والزيتون هو ساندويتش متعدد الطبقات من الخبز المحمص والجبن …" at bounding box center [648, 230] width 291 height 50
drag, startPoint x: 787, startPoint y: 219, endPoint x: 805, endPoint y: 241, distance: 28.3
click at [789, 219] on textarea "ساندويتش كلوب بالجبن، زيتون هو ساندويتش متعدد طبقات من خبز محمص، جبن المذاب وال…" at bounding box center [648, 230] width 291 height 50
click at [764, 221] on textarea "ساندويتش كلوب بالجبن، زيتون هو ساندويتش متعدد طبقات من خبز محمص، جبن مذاب والزي…" at bounding box center [648, 230] width 291 height 50
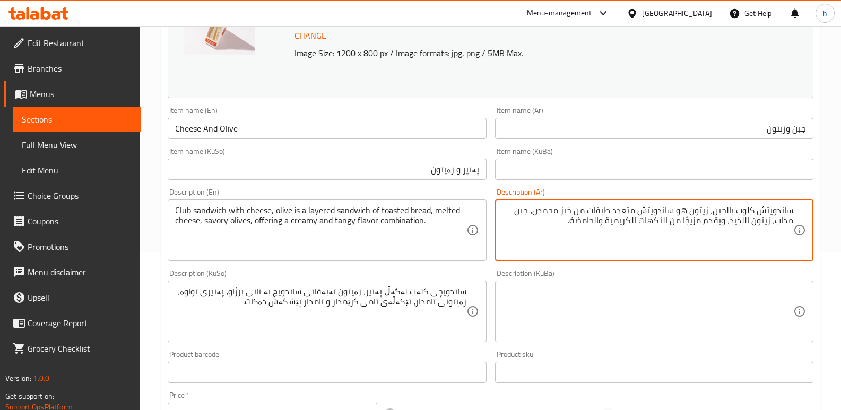
click at [728, 222] on textarea "ساندويتش كلوب بالجبن، زيتون هو ساندويتش متعدد طبقات من خبز محمص، جبن مذاب، زيتو…" at bounding box center [648, 230] width 291 height 50
type textarea "ساندويتش كلوب بالجبن، زيتون هو ساندويتش متعدد طبقات من خبز محمص، جبن مذاب، زيتو…"
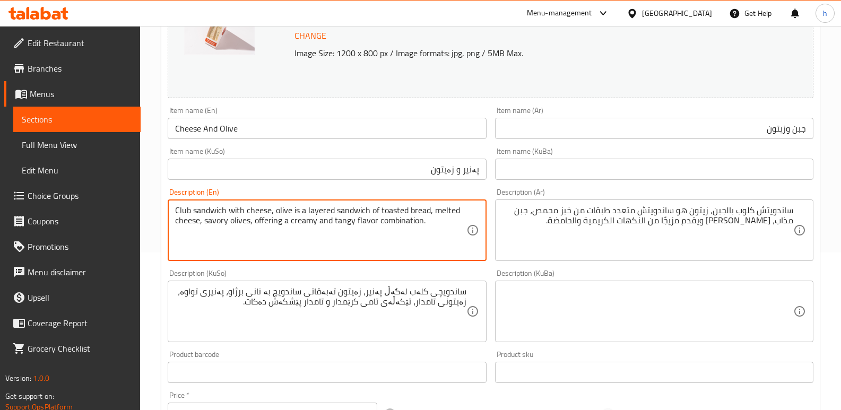
click at [216, 222] on textarea "Club sandwich with cheese, olive is a layered sandwich of toasted bread, melted…" at bounding box center [320, 230] width 291 height 50
type textarea "Club sandwich with cheese, olive is a layered sandwich of toasted bread, melted…"
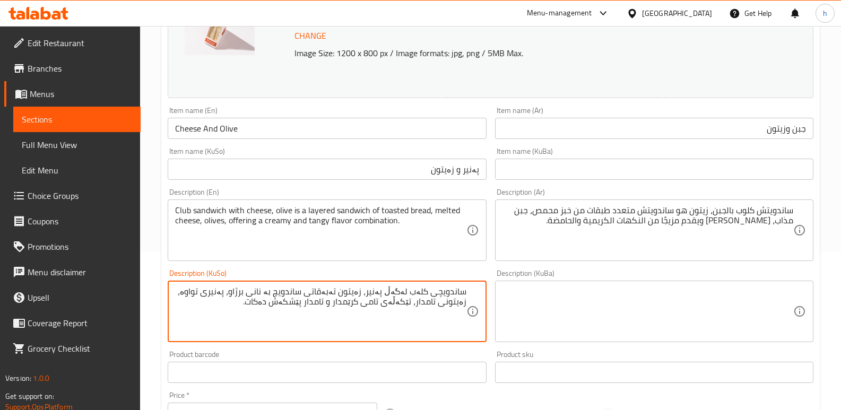
click at [429, 304] on textarea "ساندویچی کلەب لەگەڵ پەنیر، زەیتون تەبەقاتی ساندویچ بە نانی برژاو، پەنیری تواوە،…" at bounding box center [320, 312] width 291 height 50
type textarea "ساندویچی کلەب لەگەڵ پەنیر، زەیتون تەبەقاتی ساندویچ بە نانی برژاو، پەنیری تواوە،…"
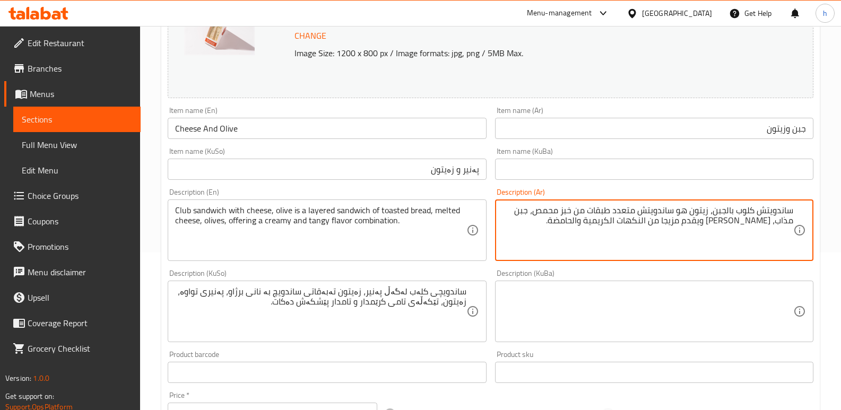
click at [688, 220] on textarea "ساندويتش كلوب بالجبن، زيتون هو ساندويتش متعدد طبقات من خبز محمص، جبن مذاب، زيتو…" at bounding box center [648, 230] width 291 height 50
click at [661, 221] on textarea "ساندويتش كلوب بالجبن، زيتون هو ساندويتش متعدد طبقات من خبز محمص، جبن مذاب، زيتو…" at bounding box center [648, 230] width 291 height 50
click at [632, 219] on textarea "ساندويتش كلوب بالجبن، زيتون هو ساندويتش متعدد طبقات من خبز محمص، جبن مذاب، زيتو…" at bounding box center [648, 230] width 291 height 50
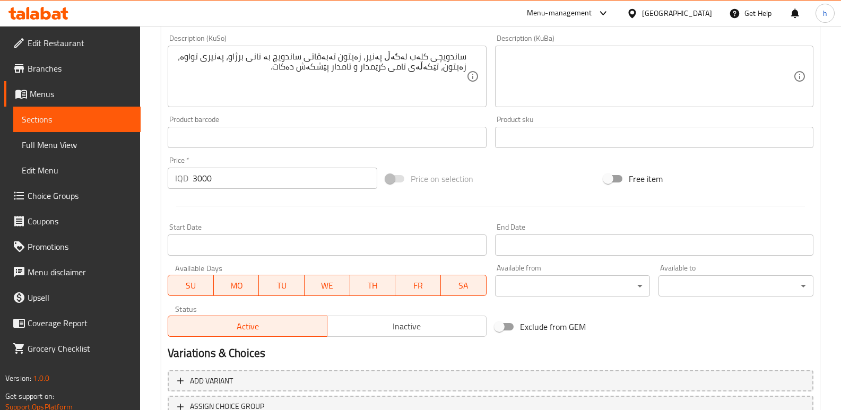
scroll to position [477, 0]
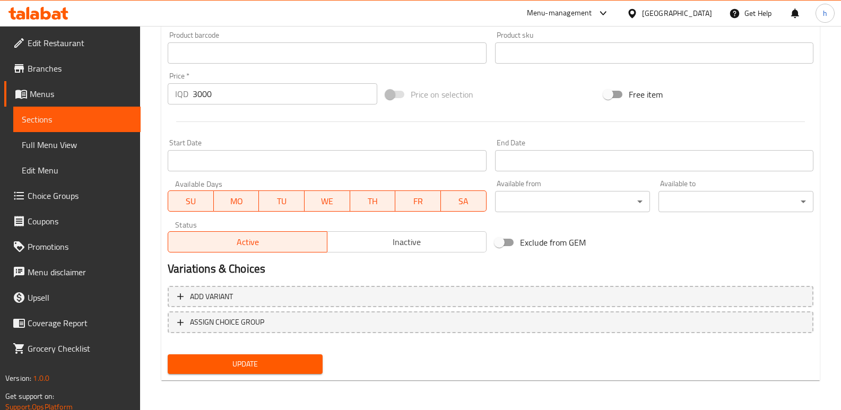
type textarea "ساندويتش كلوب بالجبن، زيتون هو ساندويتش متعدد طبقات من خبز محمص، جبن مذاب، زيتو…"
click at [283, 359] on span "Update" at bounding box center [245, 364] width 138 height 13
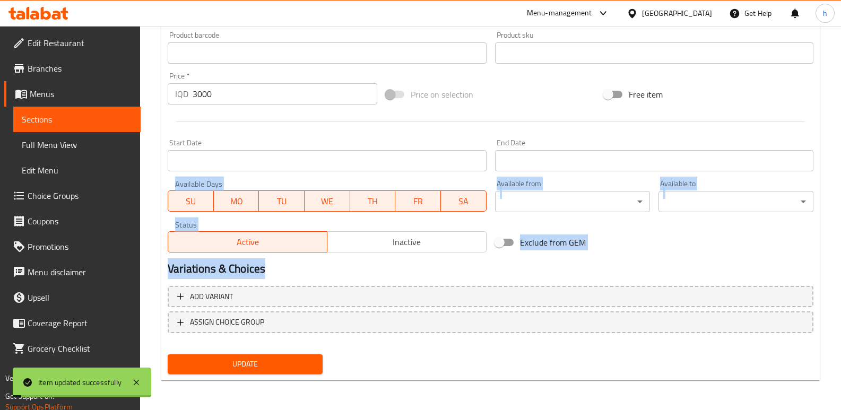
drag, startPoint x: 841, startPoint y: 276, endPoint x: 826, endPoint y: 228, distance: 50.9
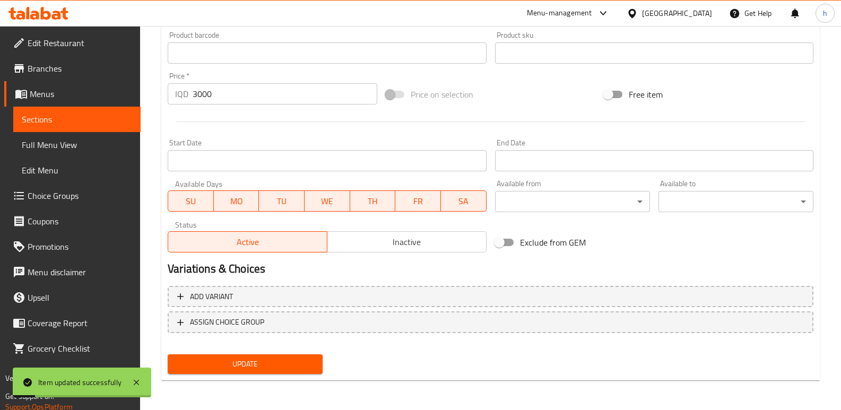
scroll to position [105, 0]
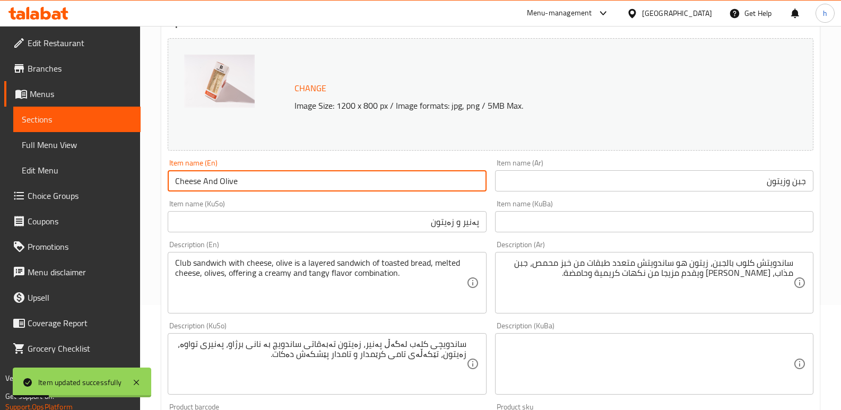
drag, startPoint x: 231, startPoint y: 173, endPoint x: 131, endPoint y: 161, distance: 101.0
click at [135, 165] on div "Edit Restaurant Branches Menus Sections Full Menu View Edit Menu Choice Groups …" at bounding box center [420, 351] width 841 height 861
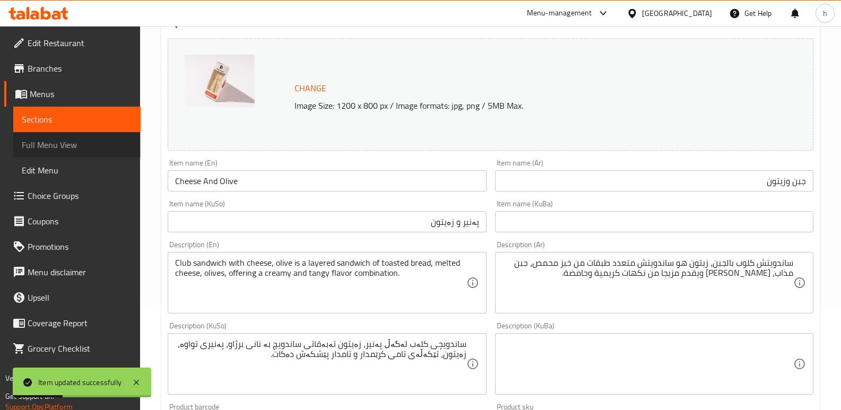
click at [93, 141] on span "Full Menu View" at bounding box center [77, 145] width 110 height 13
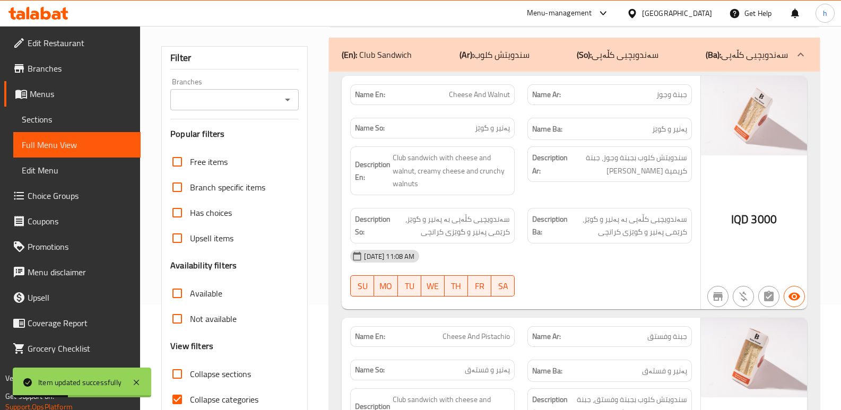
click at [223, 93] on input "Branches" at bounding box center [226, 99] width 105 height 15
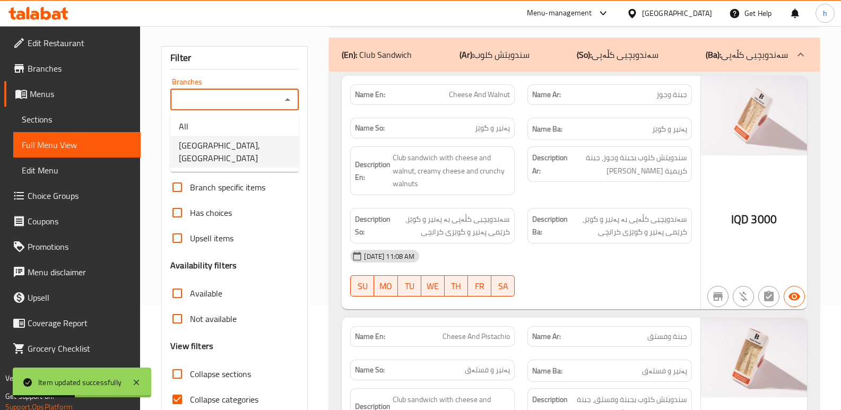
click at [239, 143] on span "Bake House, Danya City" at bounding box center [234, 151] width 111 height 25
type input "Bake House, Danya City"
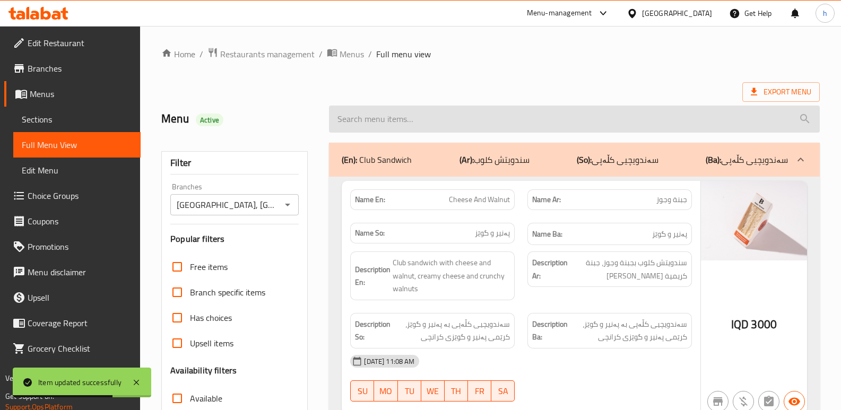
click at [543, 116] on input "search" at bounding box center [574, 119] width 491 height 27
paste input "Cheese And Olive"
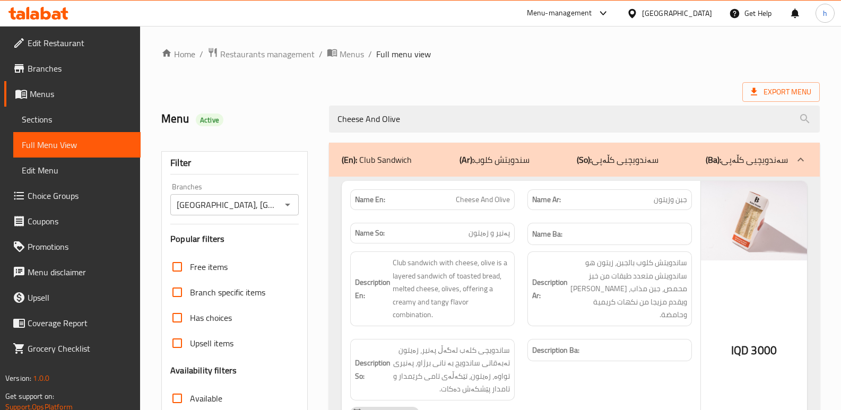
type input "Cheese And Olive"
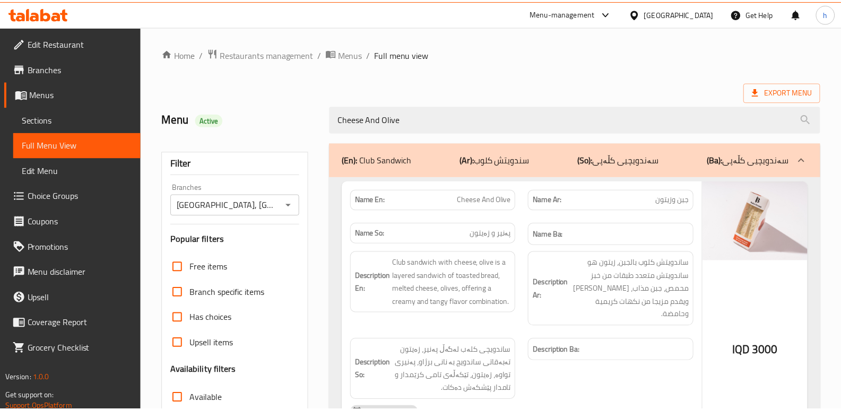
scroll to position [154, 0]
